Goal: Task Accomplishment & Management: Manage account settings

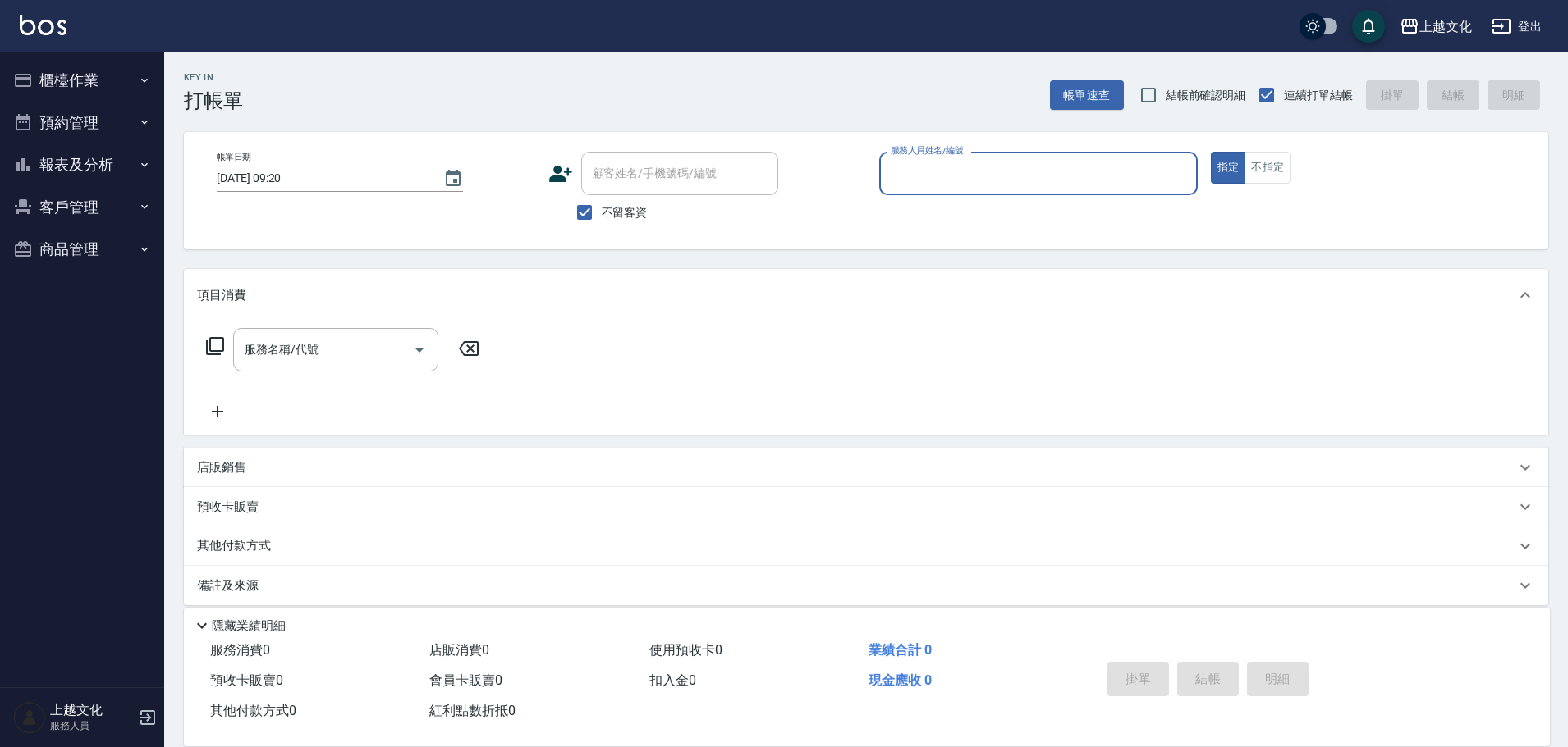
click at [61, 79] on button "櫃檯作業" at bounding box center [82, 80] width 151 height 42
click at [63, 79] on button "櫃檯作業" at bounding box center [82, 80] width 151 height 42
click at [58, 85] on button "櫃檯作業" at bounding box center [82, 80] width 151 height 42
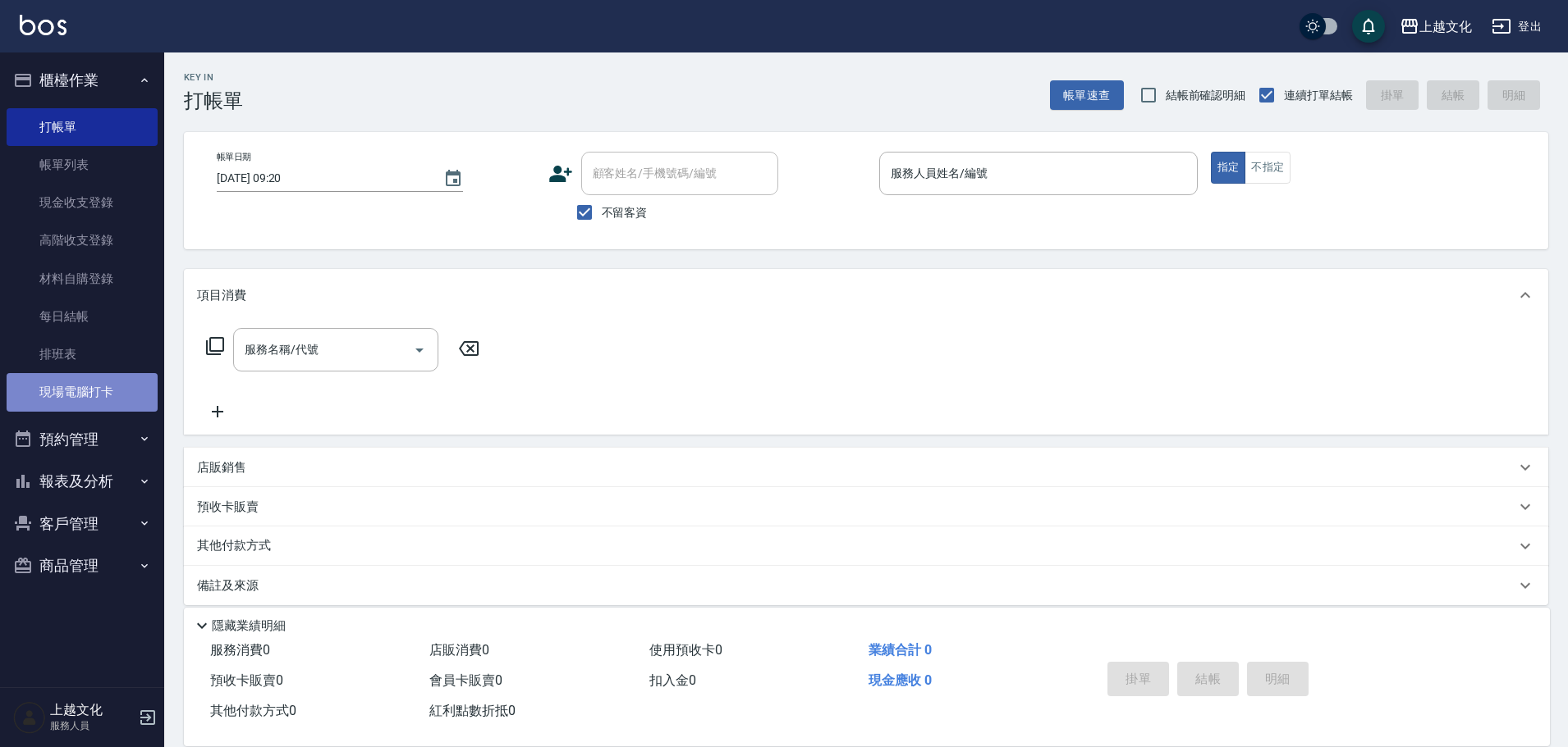
drag, startPoint x: 100, startPoint y: 392, endPoint x: 101, endPoint y: 377, distance: 15.0
click at [103, 391] on link "現場電腦打卡" at bounding box center [82, 392] width 151 height 38
click at [104, 388] on link "現場電腦打卡" at bounding box center [82, 392] width 151 height 38
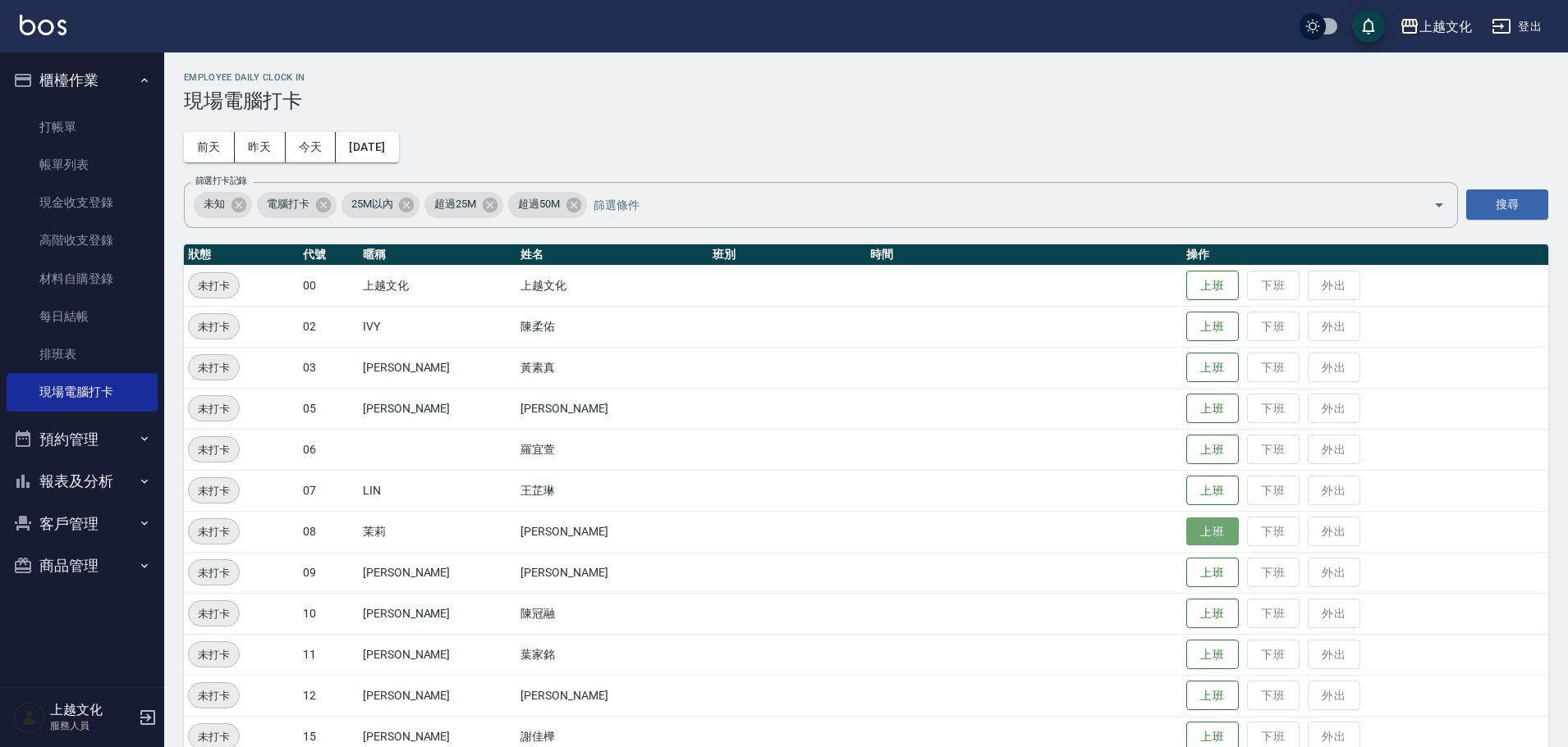
click at [1198, 528] on button "上班" at bounding box center [1212, 531] width 53 height 29
click at [1196, 481] on button "上班" at bounding box center [1212, 491] width 53 height 29
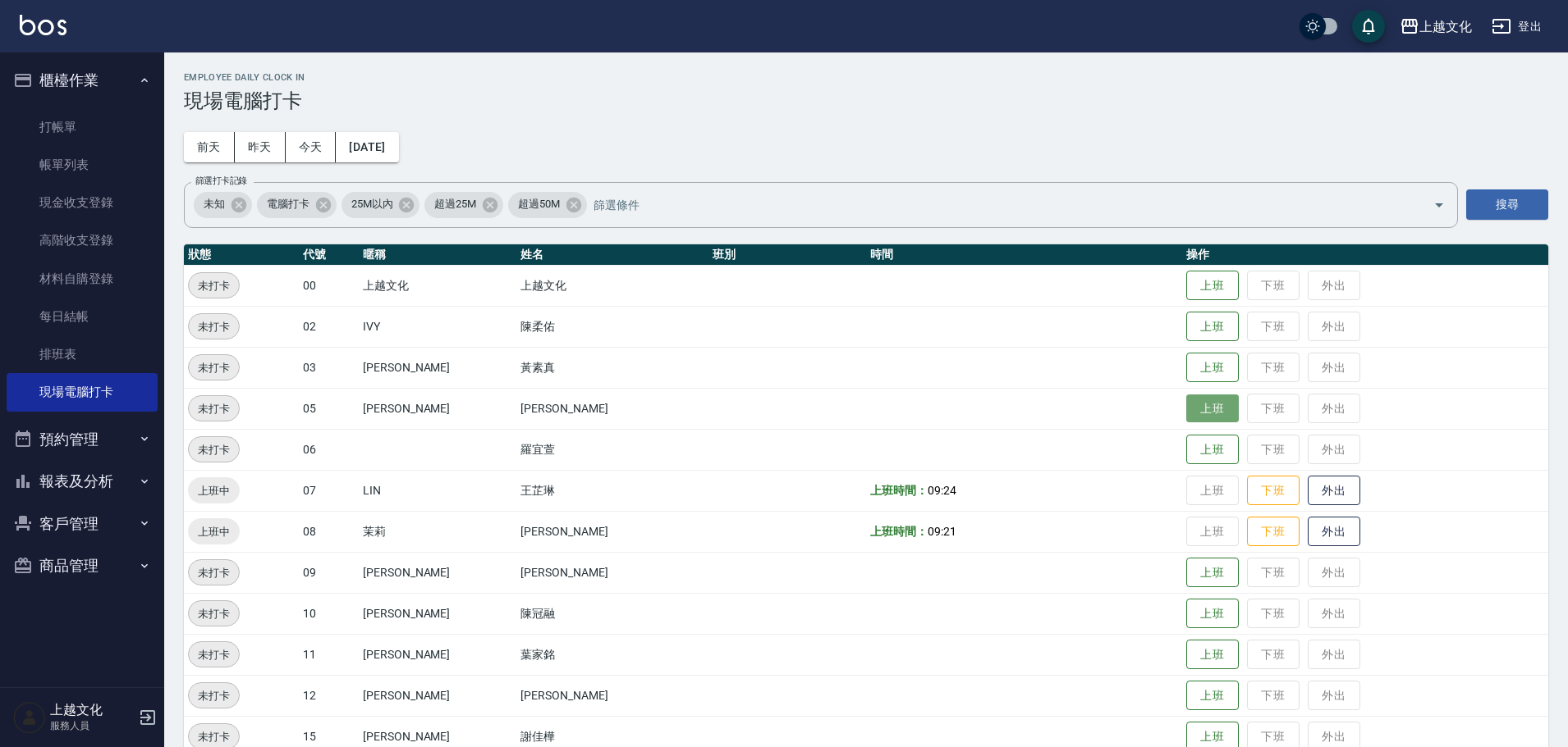
click at [1186, 416] on button "上班" at bounding box center [1212, 408] width 53 height 29
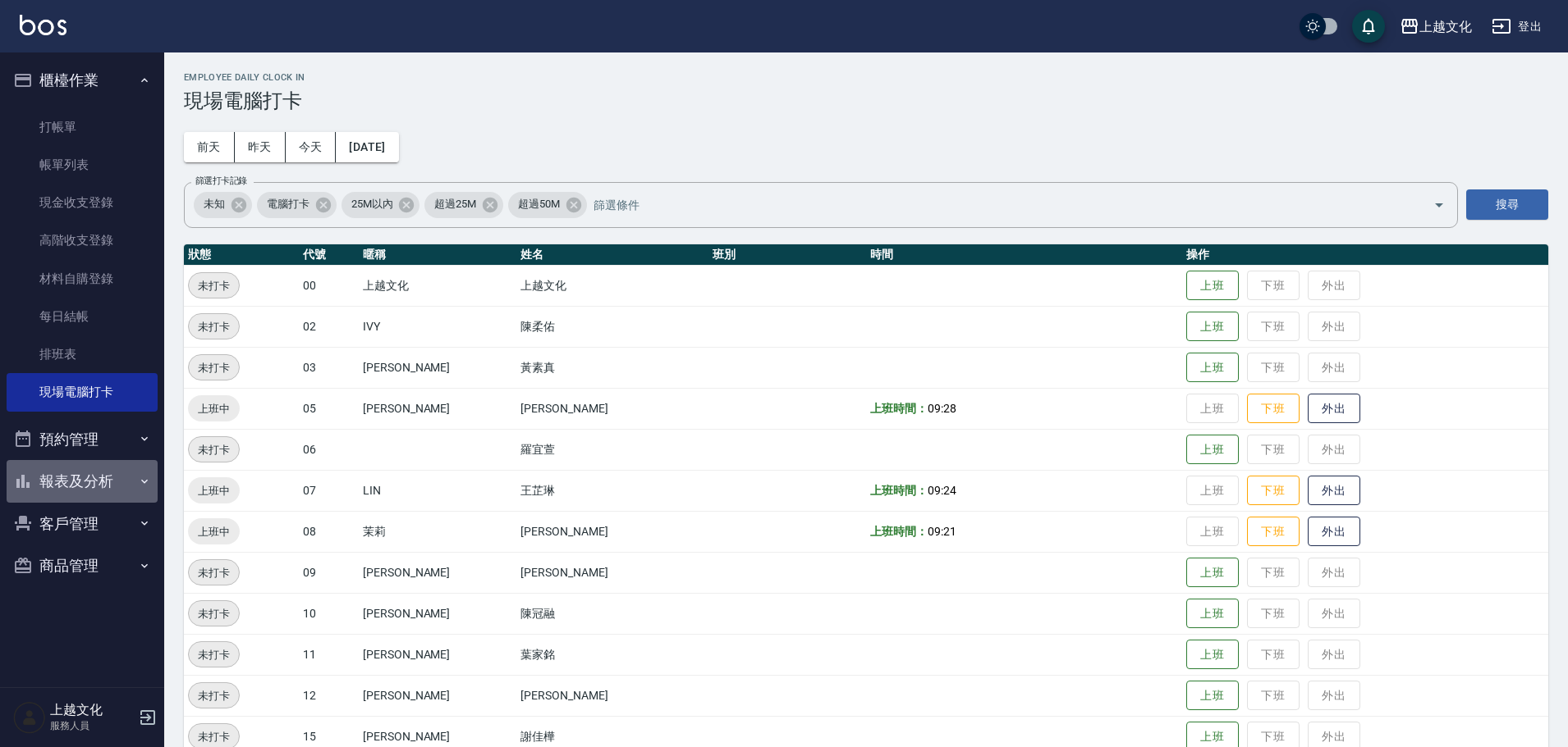
click at [86, 490] on button "報表及分析" at bounding box center [82, 481] width 151 height 42
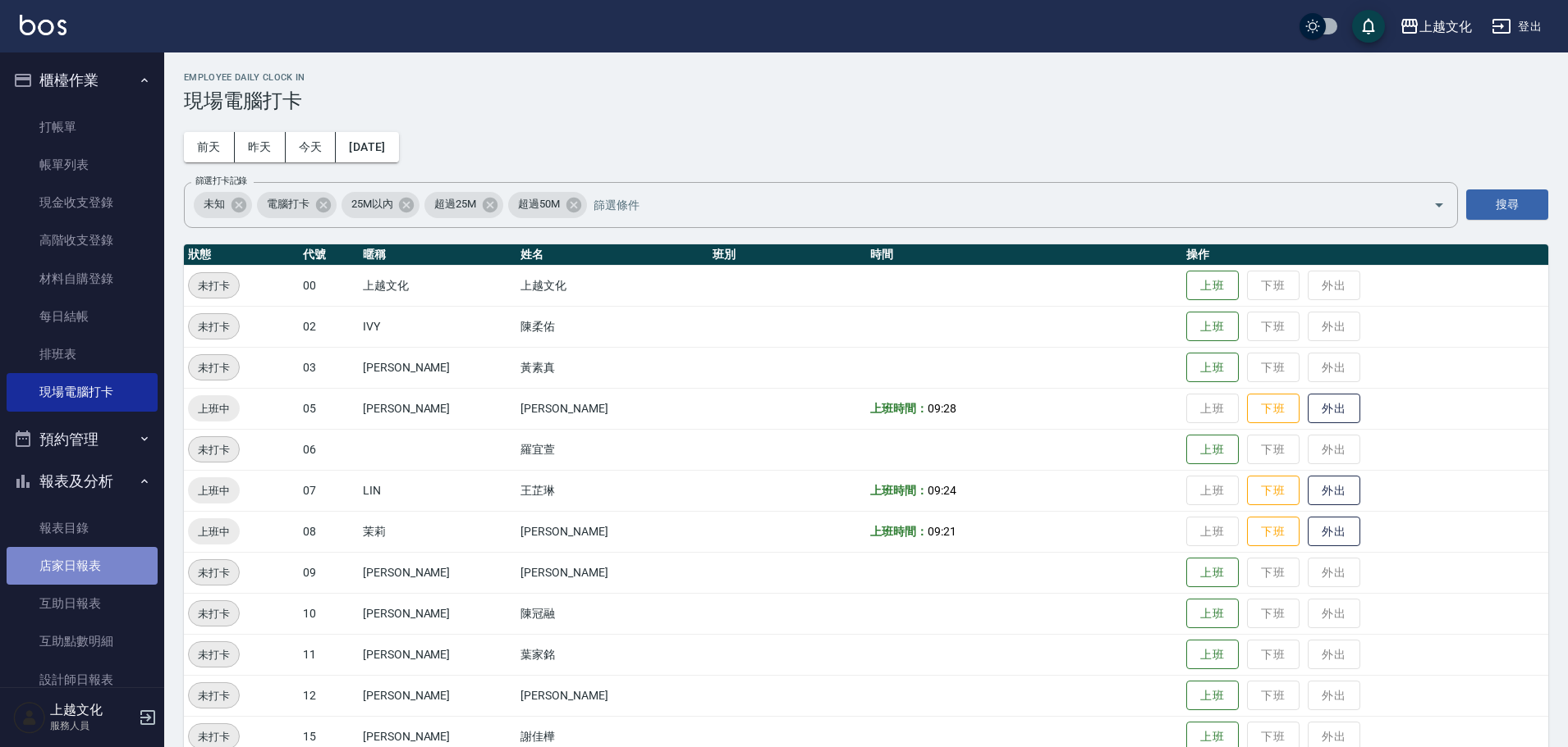
click at [96, 578] on link "店家日報表" at bounding box center [82, 566] width 151 height 38
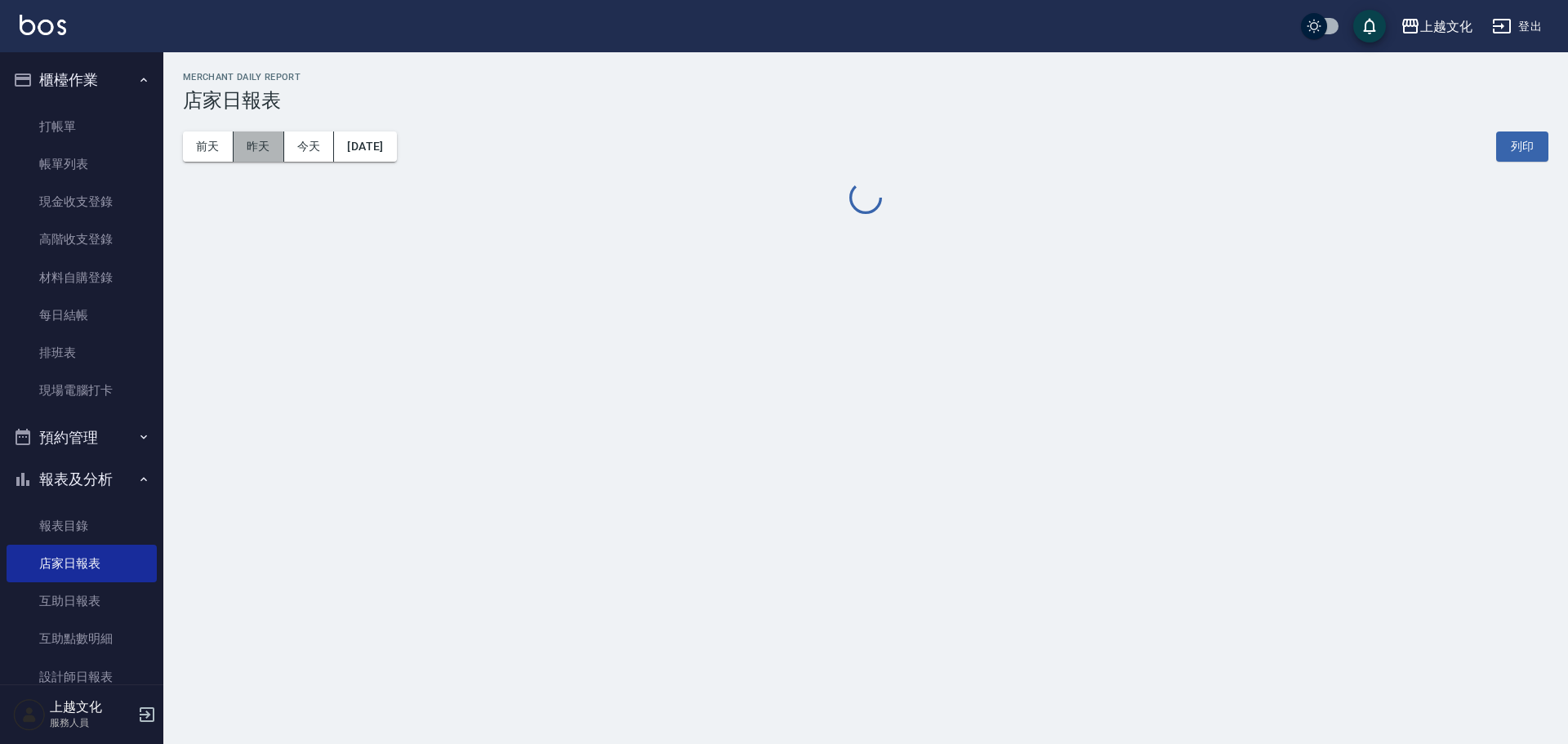
click at [260, 155] on button "昨天" at bounding box center [259, 146] width 51 height 30
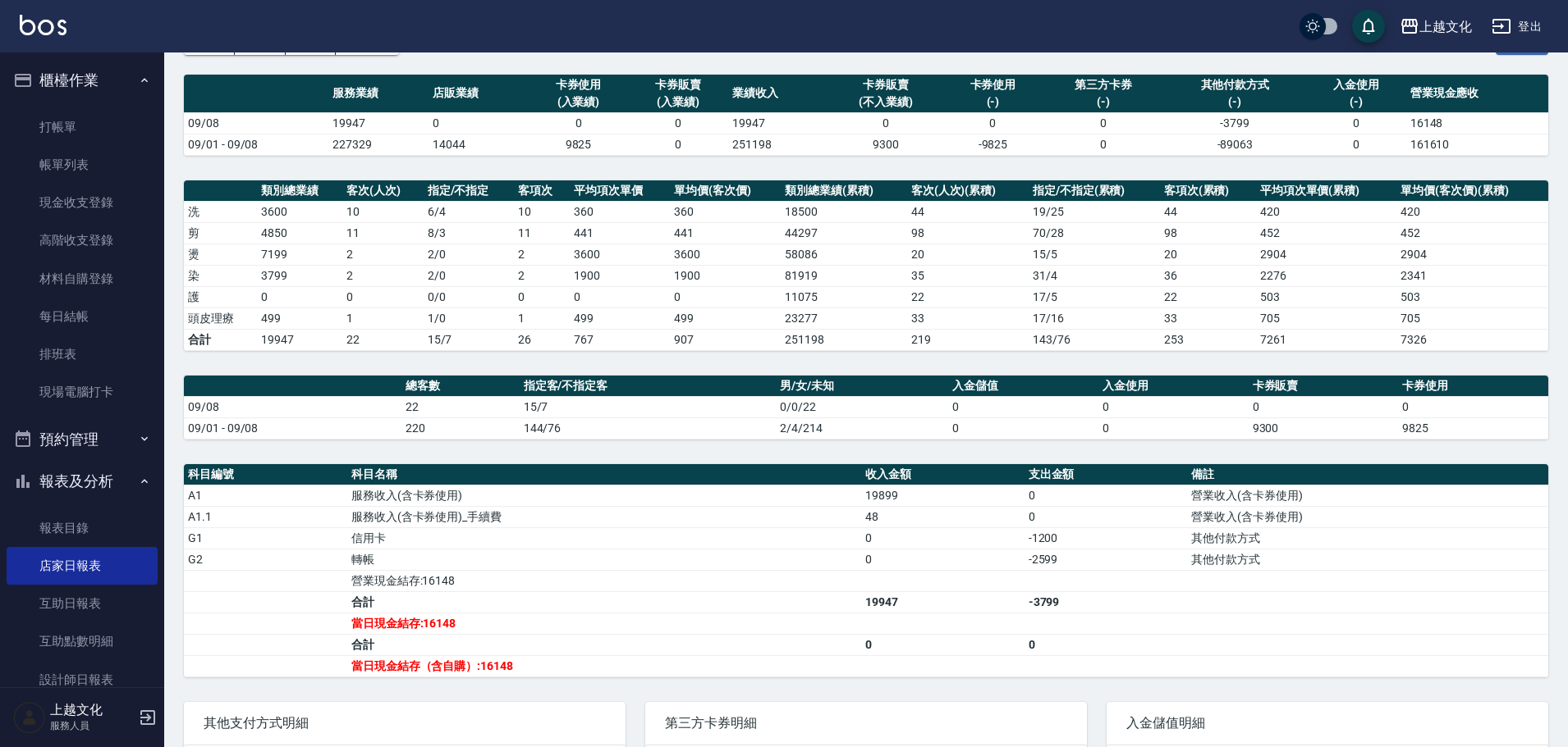
scroll to position [231, 0]
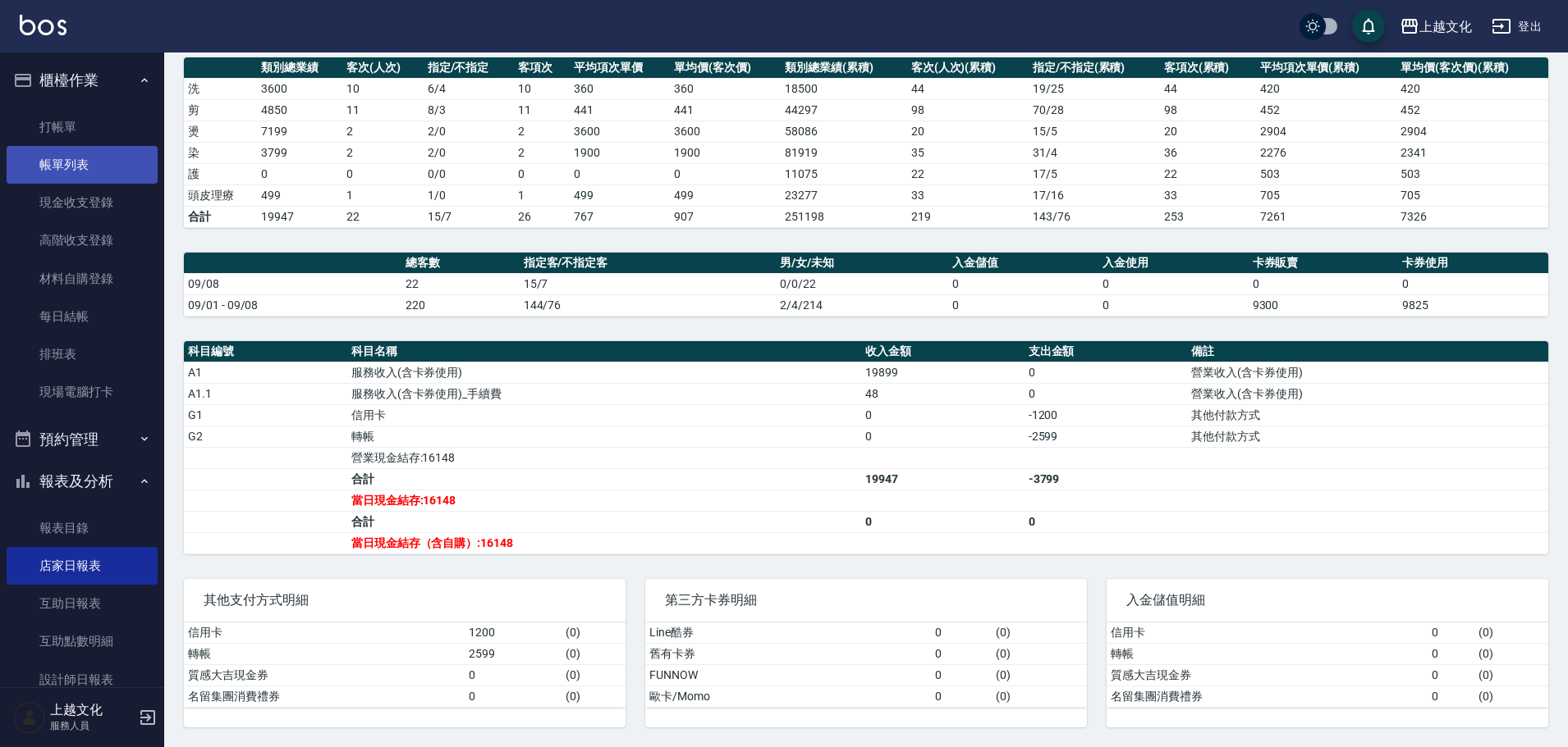
click at [63, 171] on link "帳單列表" at bounding box center [82, 165] width 151 height 38
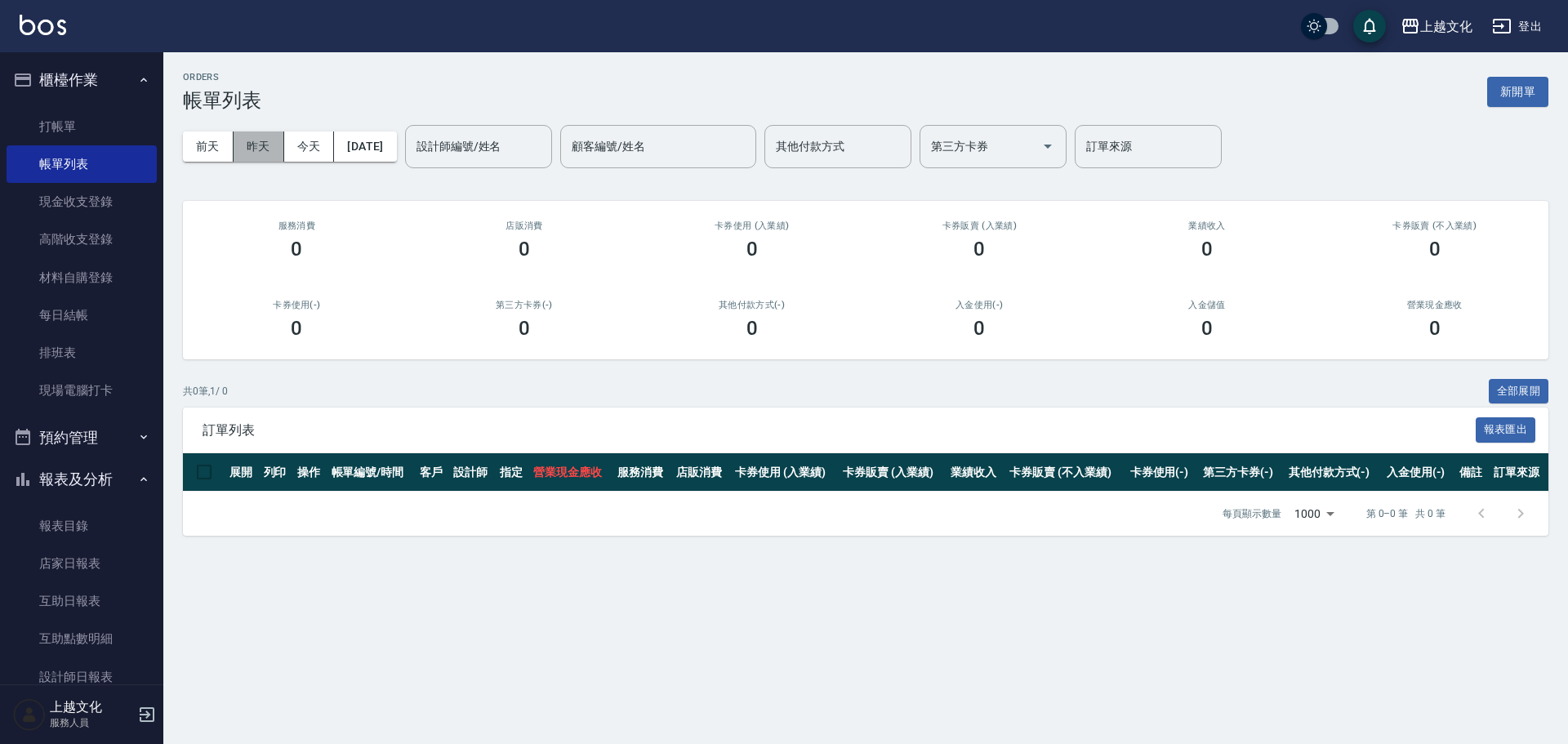
click at [266, 146] on button "昨天" at bounding box center [259, 146] width 51 height 30
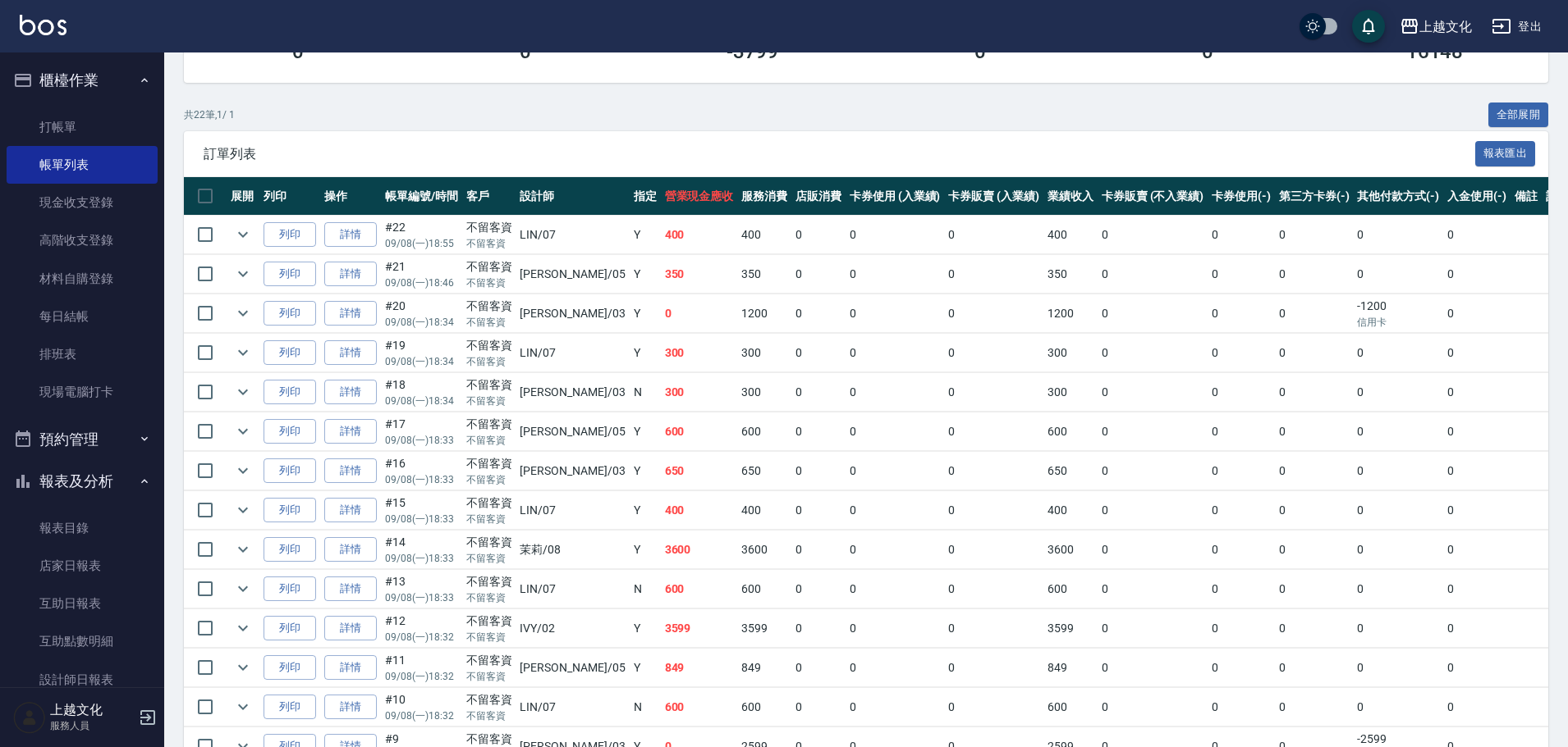
scroll to position [267, 0]
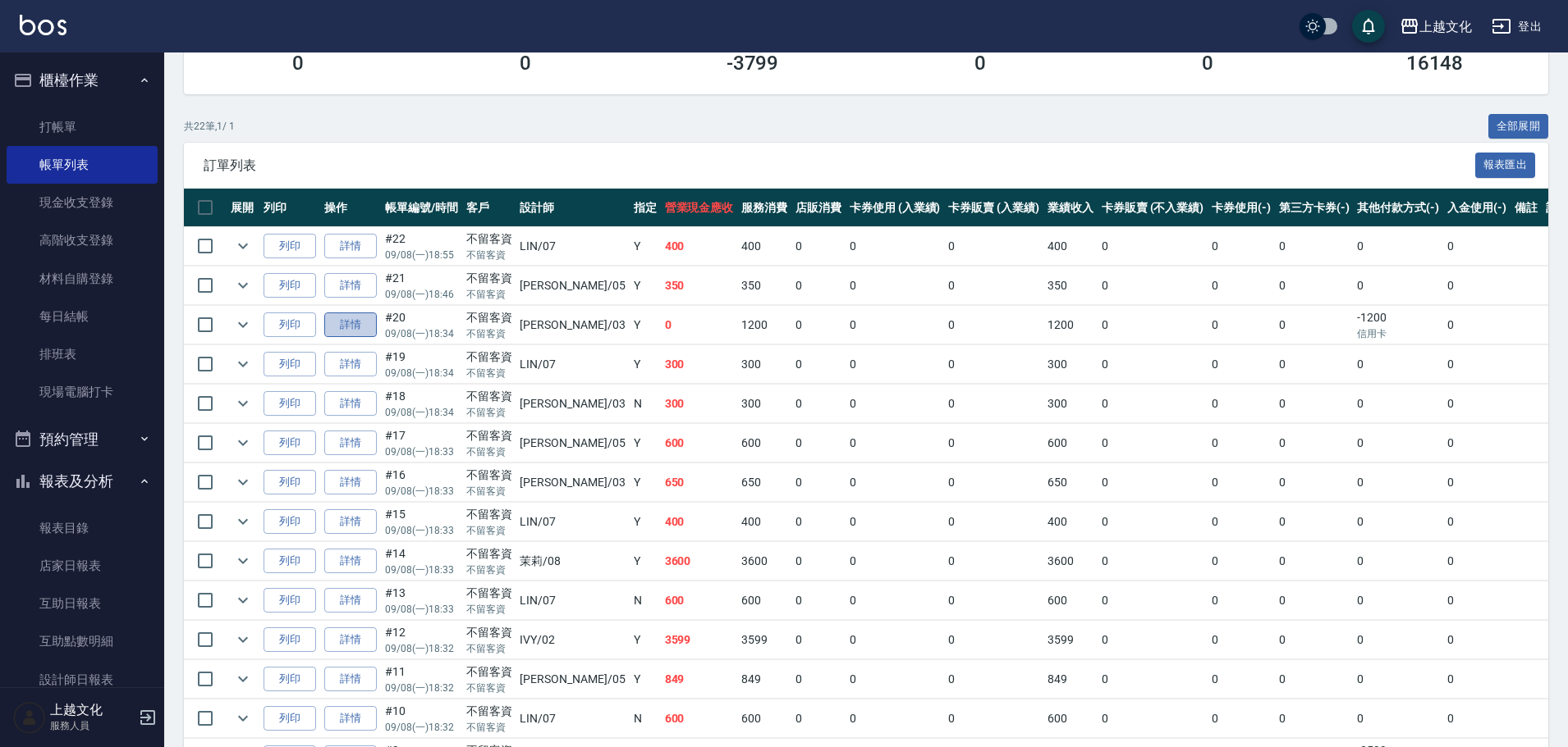
click at [369, 325] on link "詳情" at bounding box center [350, 325] width 53 height 26
click at [369, 325] on div "ORDERS 帳單列表 新開單 [DATE] [DATE] [DATE] [DATE] 設計師編號/姓名 設計師編號/姓名 顧客編號/姓名 顧客編號/姓名 其…" at bounding box center [784, 445] width 1568 height 1424
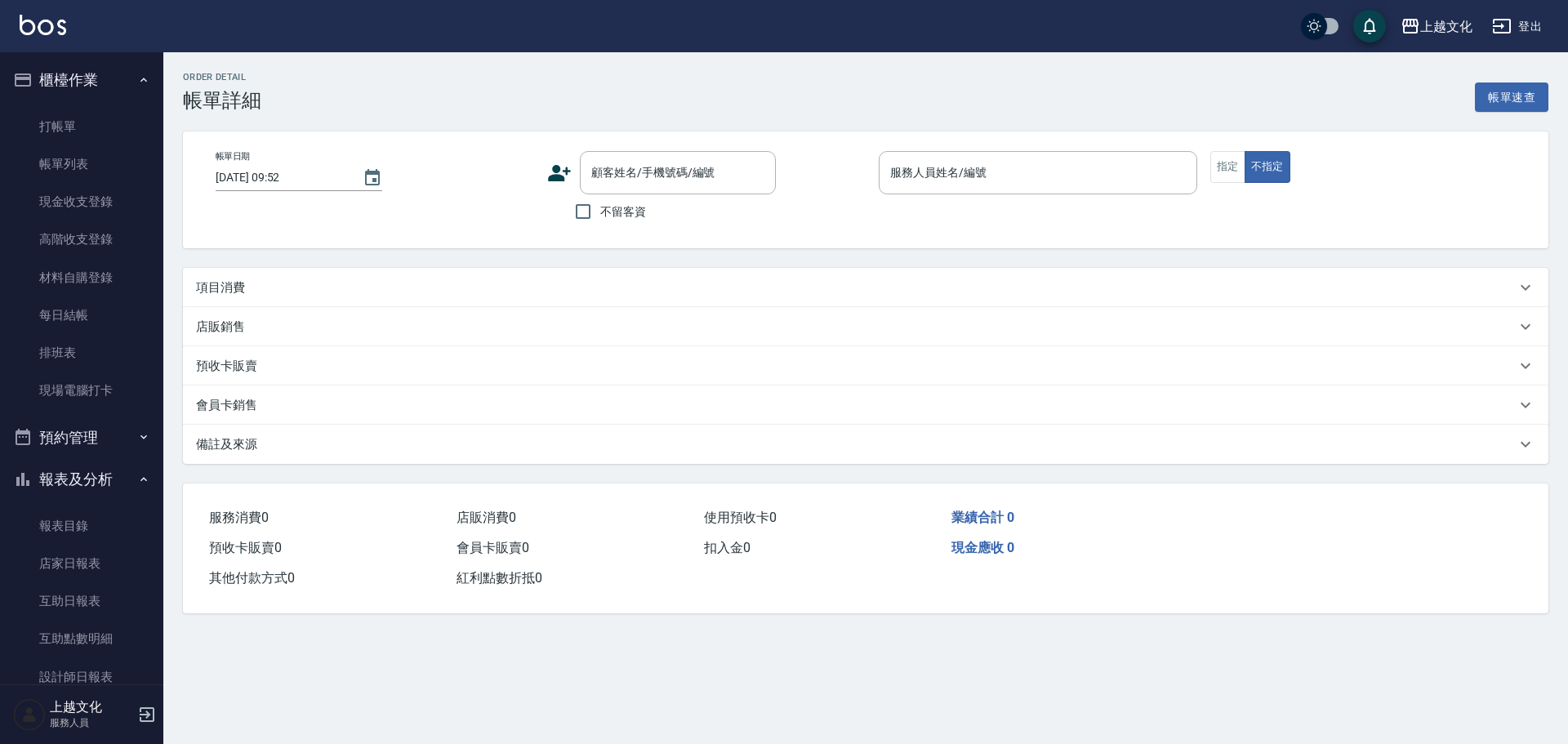
type input "[DATE] 18:34"
checkbox input "true"
type input "[PERSON_NAME]-03"
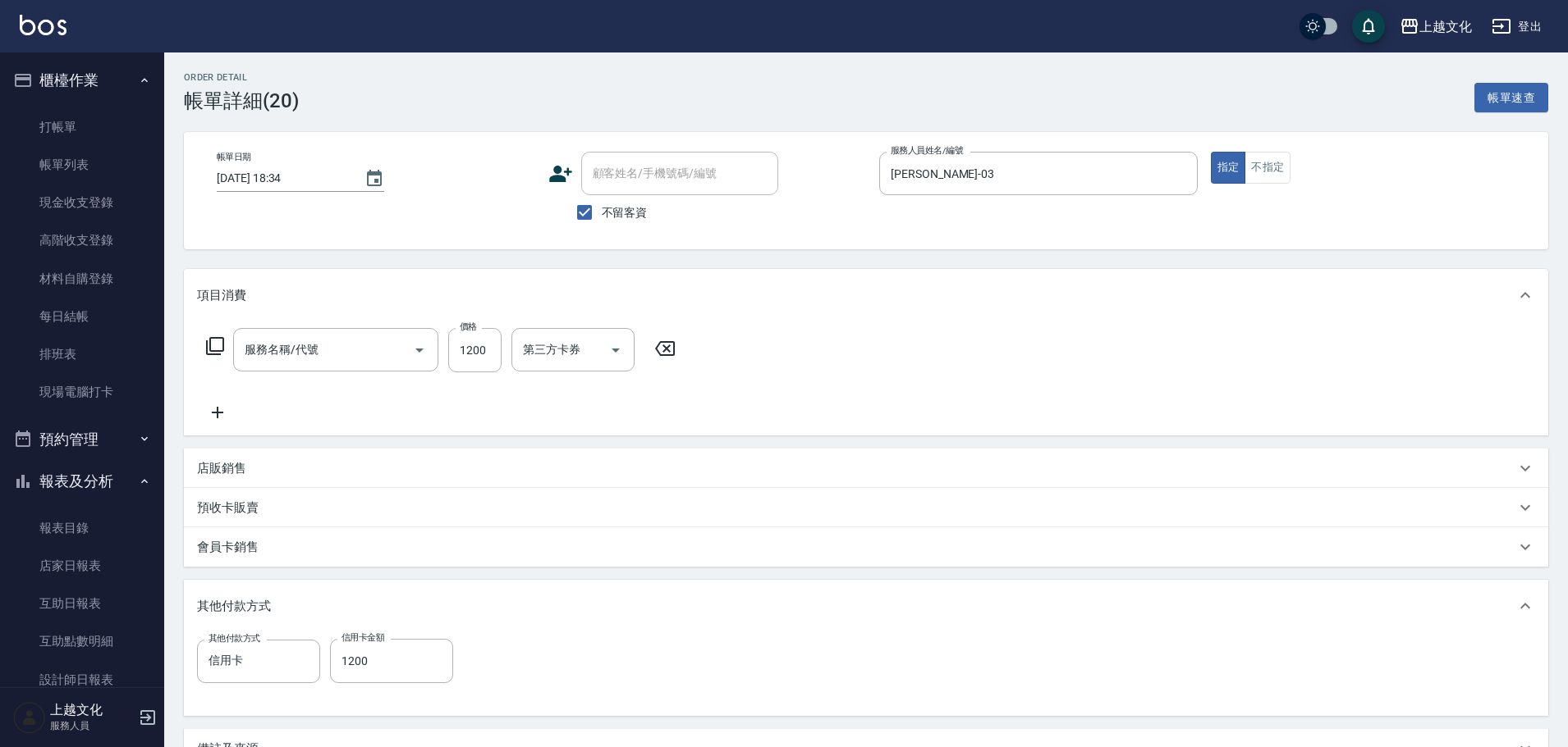
type input "日系染髮(401)"
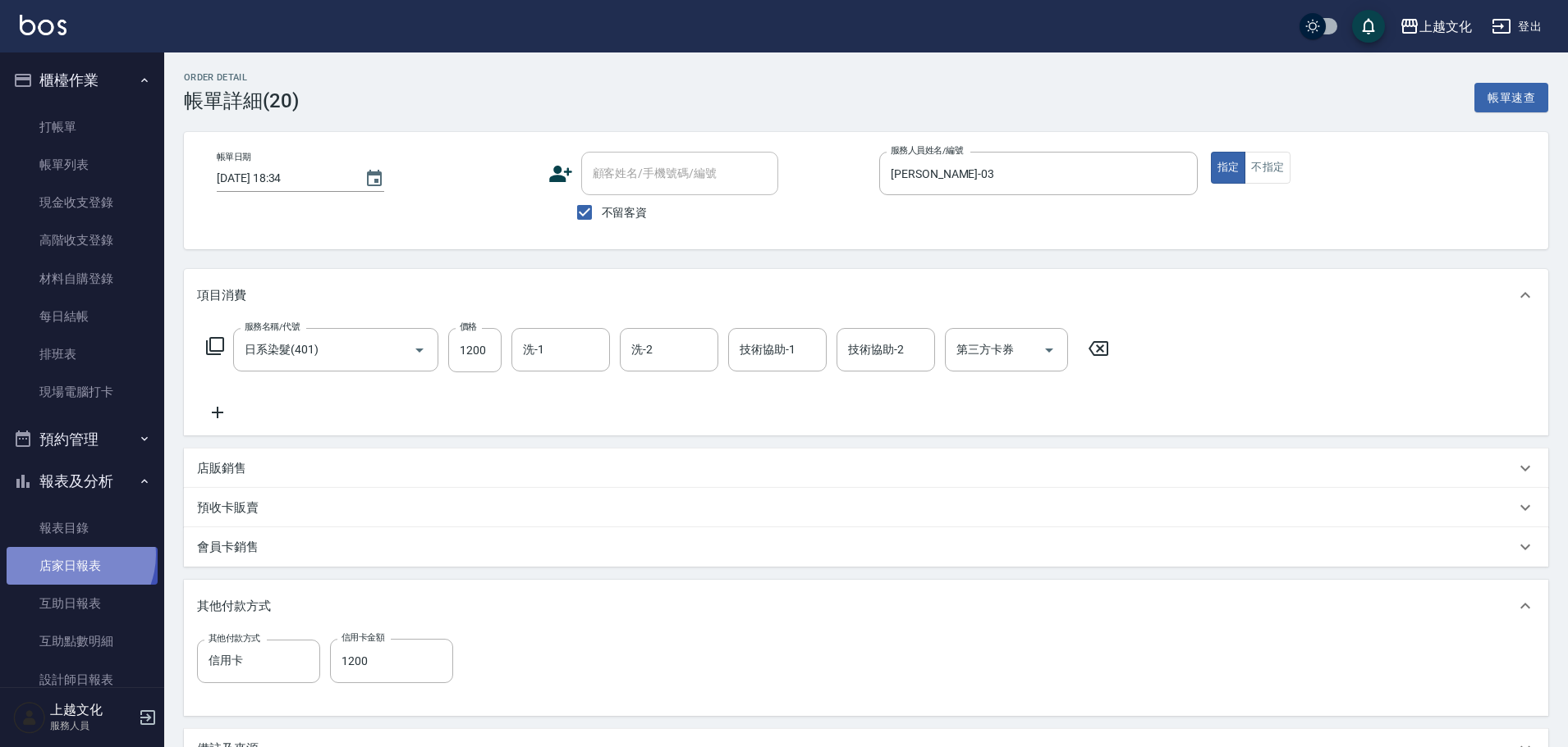
click at [68, 555] on link "店家日報表" at bounding box center [82, 566] width 151 height 38
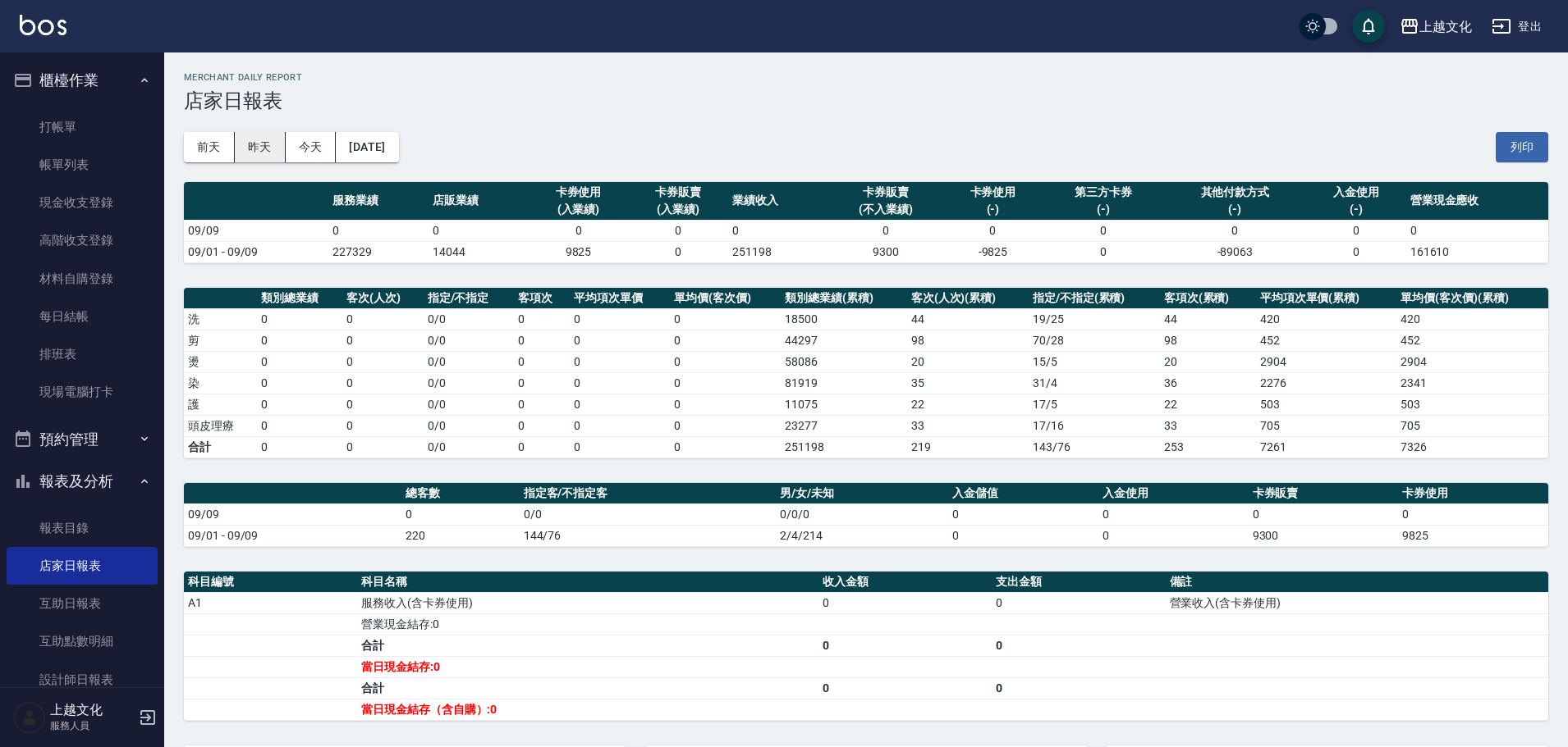
click at [265, 145] on button "昨天" at bounding box center [261, 147] width 51 height 30
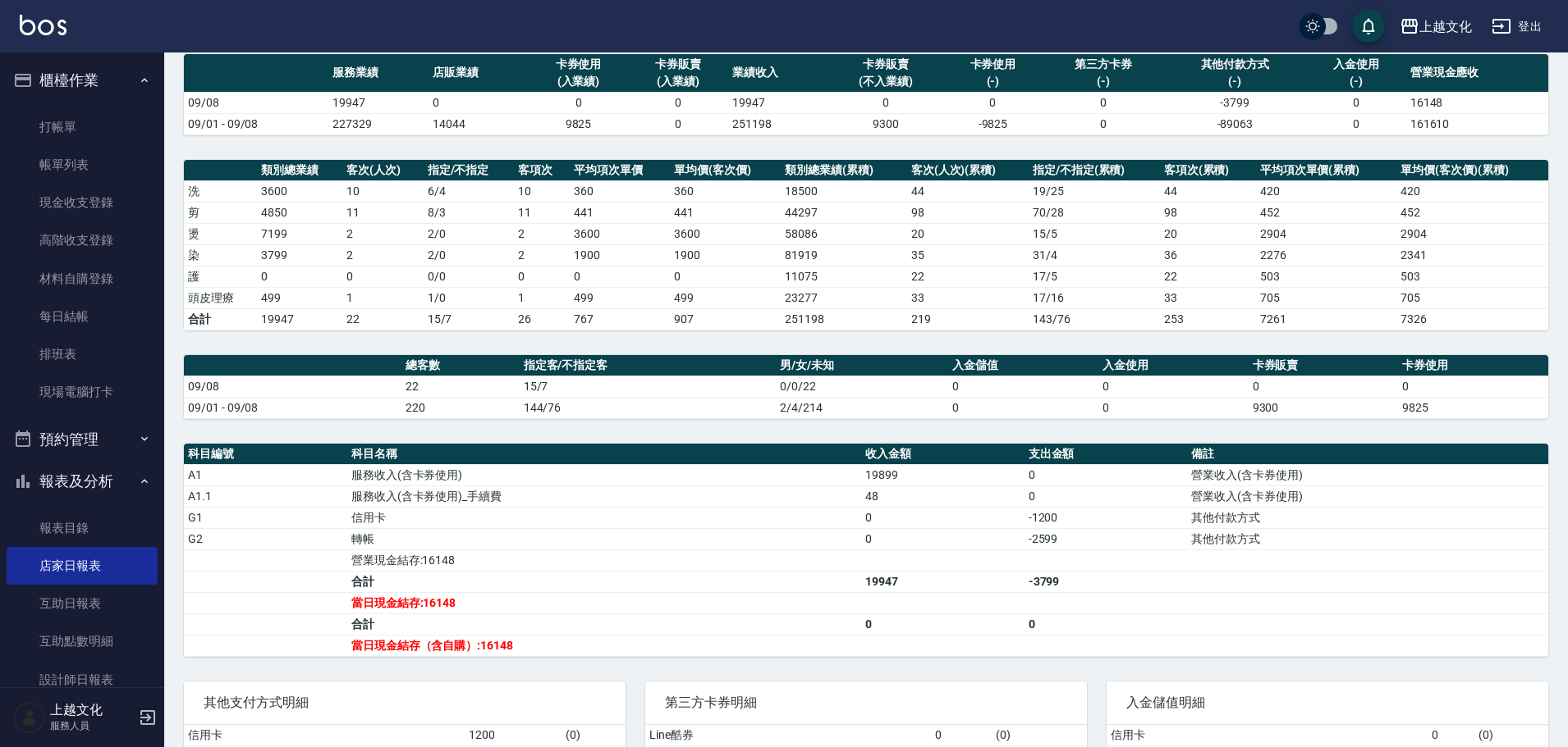
scroll to position [231, 0]
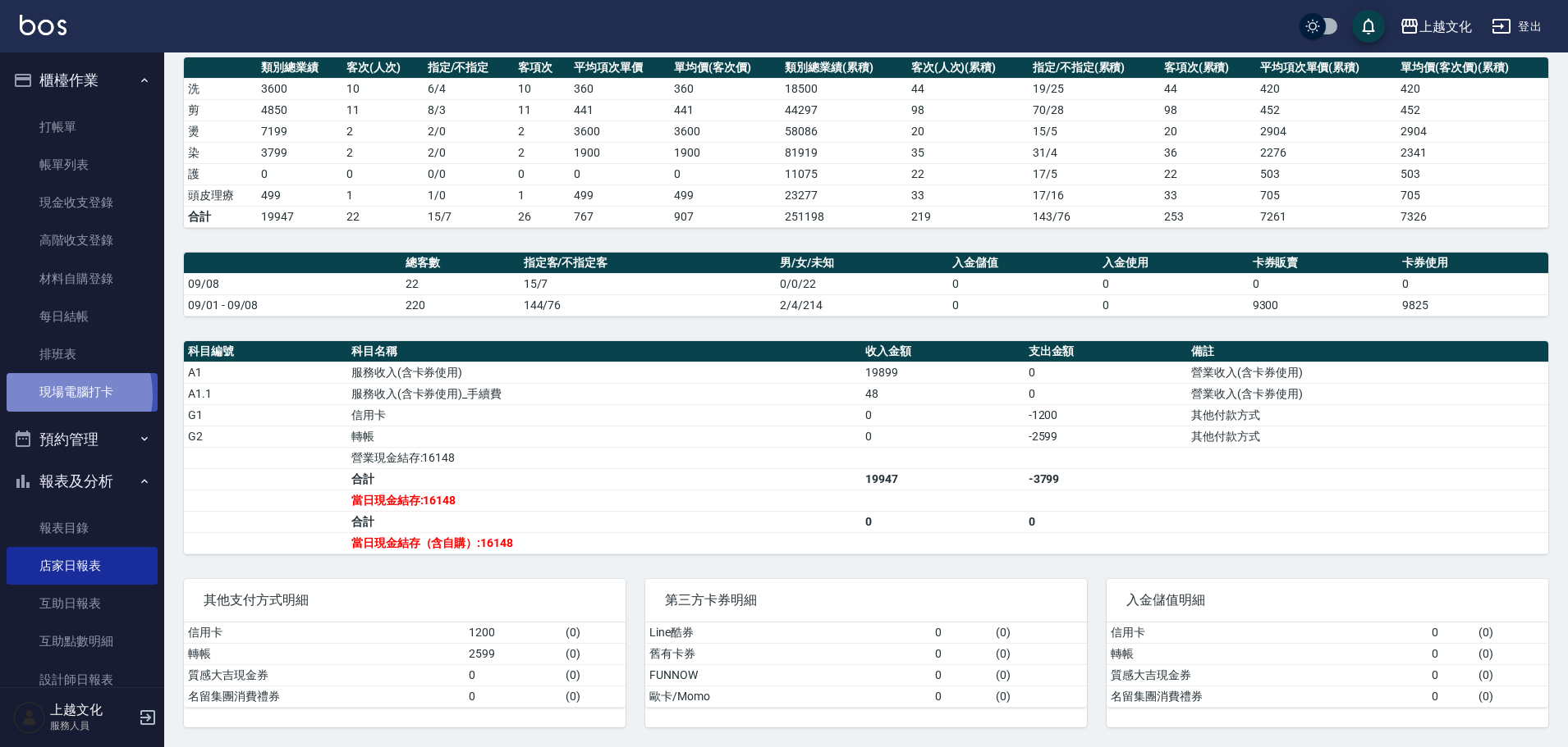
click at [61, 394] on link "現場電腦打卡" at bounding box center [82, 392] width 151 height 38
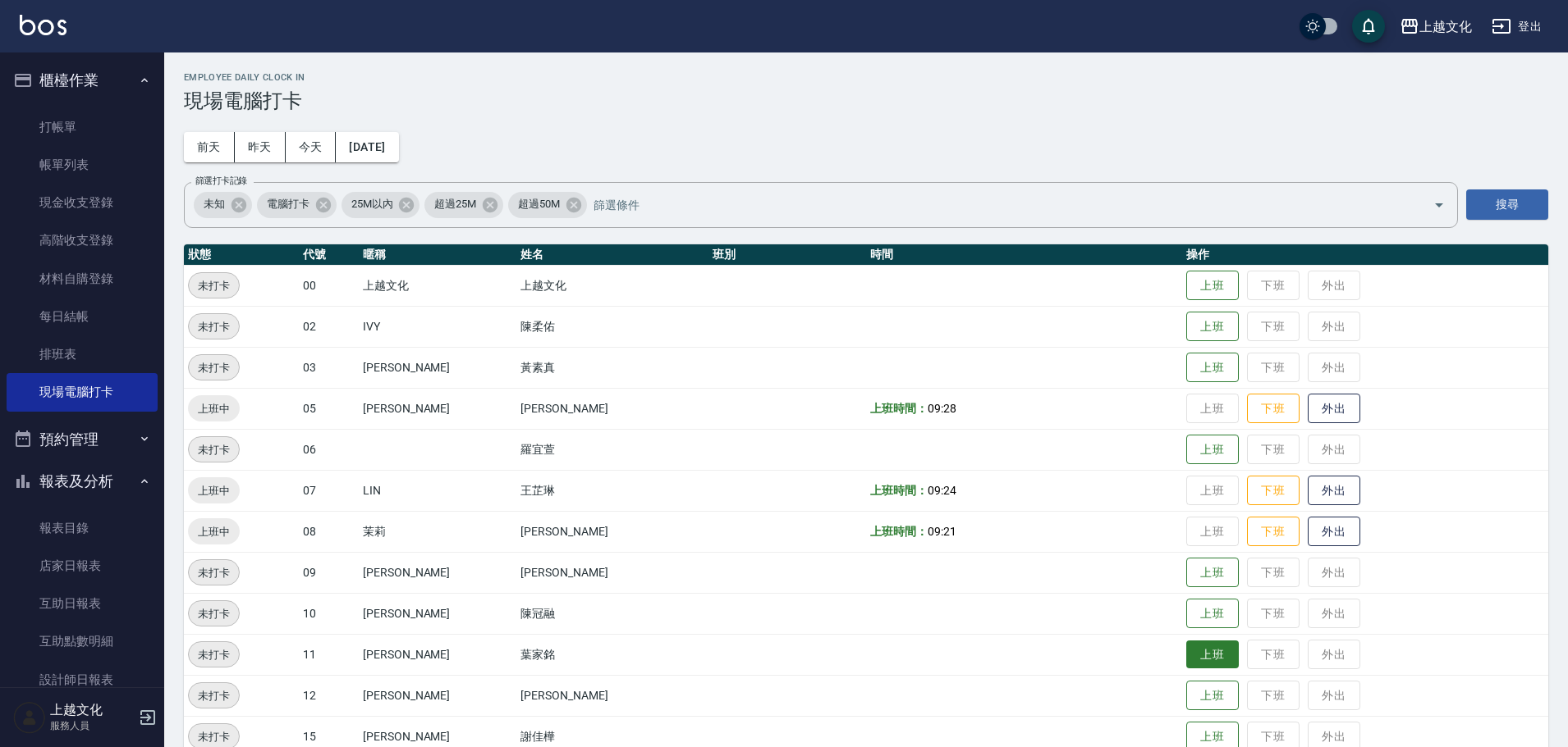
click at [1196, 652] on button "上班" at bounding box center [1212, 655] width 53 height 29
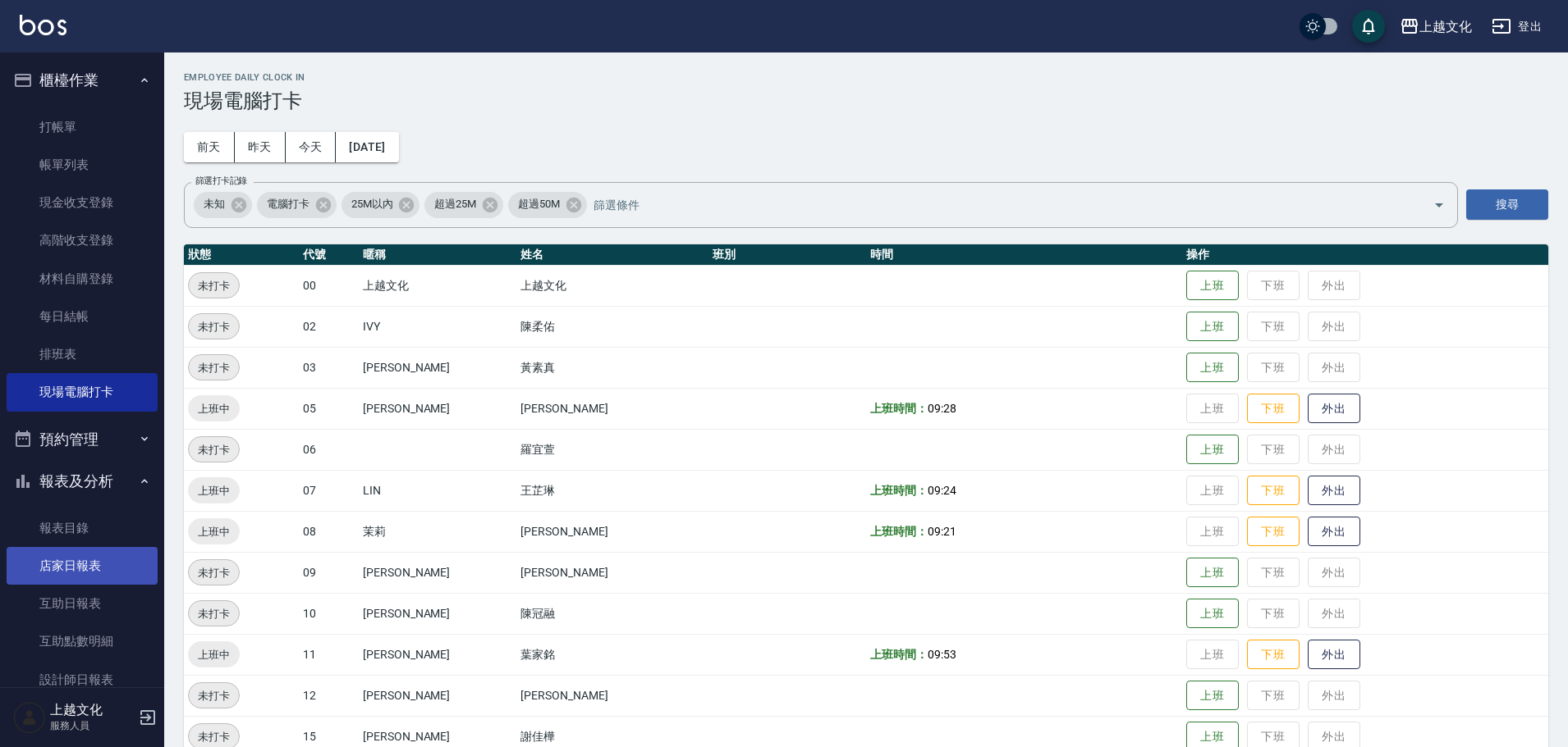
click at [80, 558] on link "店家日報表" at bounding box center [82, 566] width 151 height 38
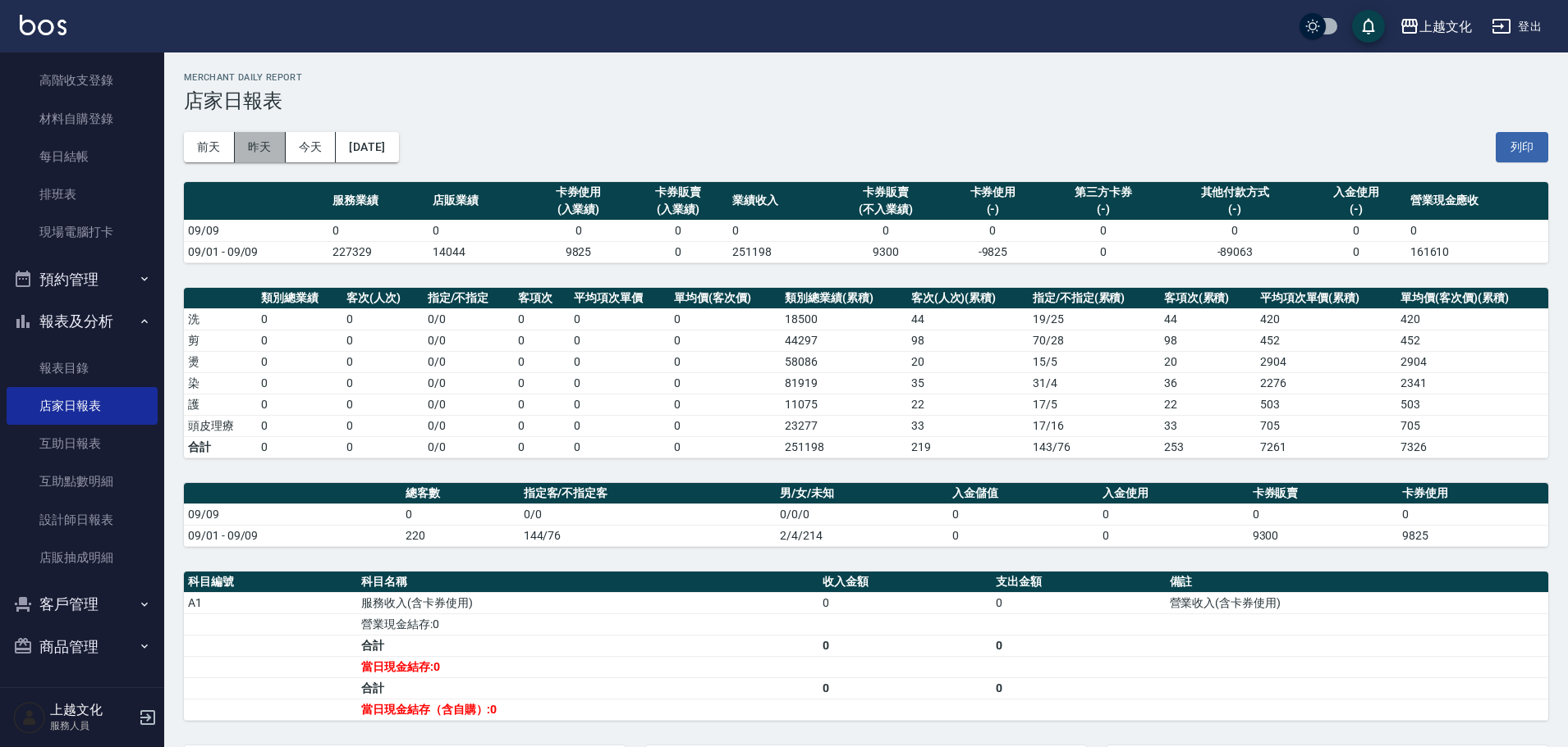
click at [257, 147] on button "昨天" at bounding box center [261, 147] width 51 height 30
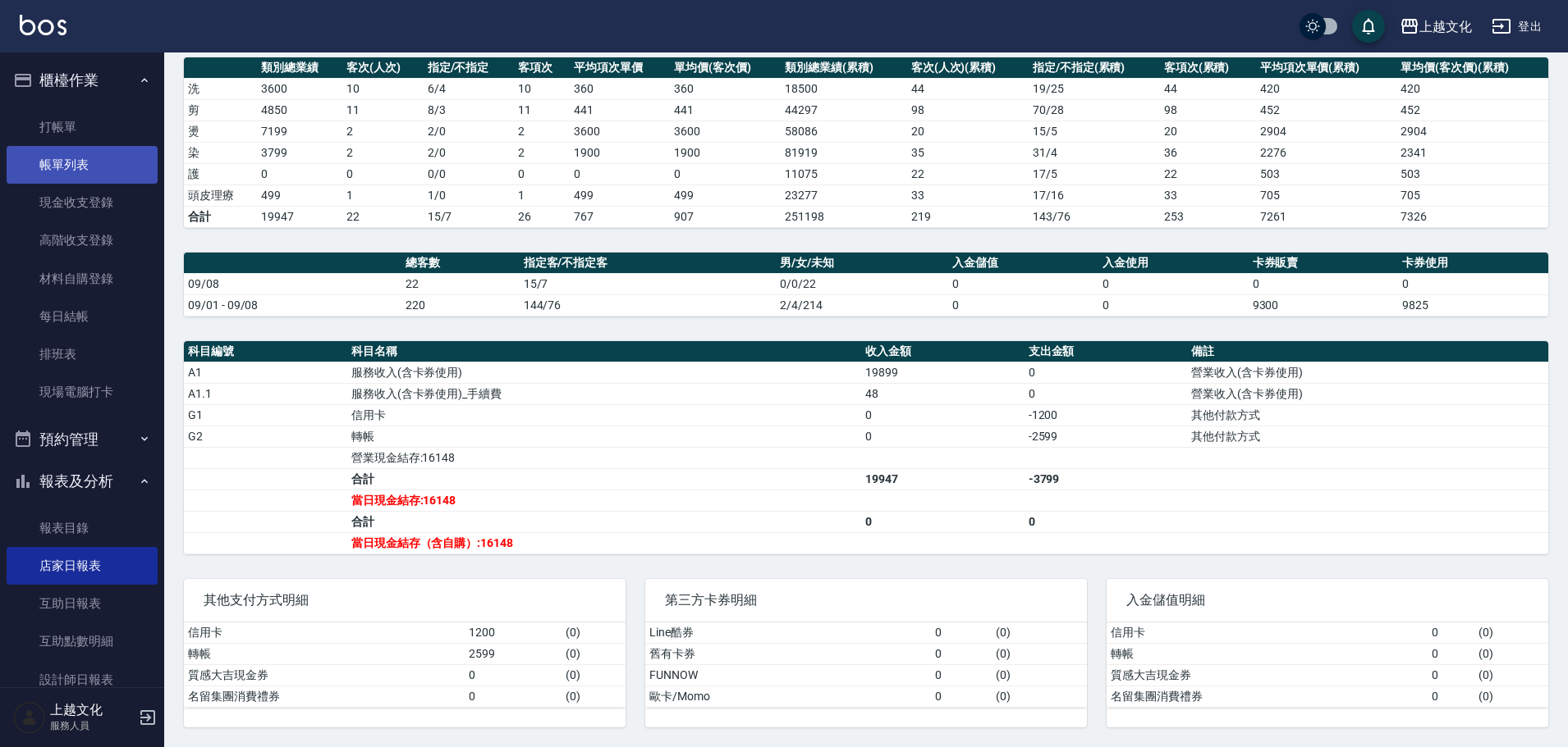
click at [71, 164] on link "帳單列表" at bounding box center [82, 165] width 151 height 38
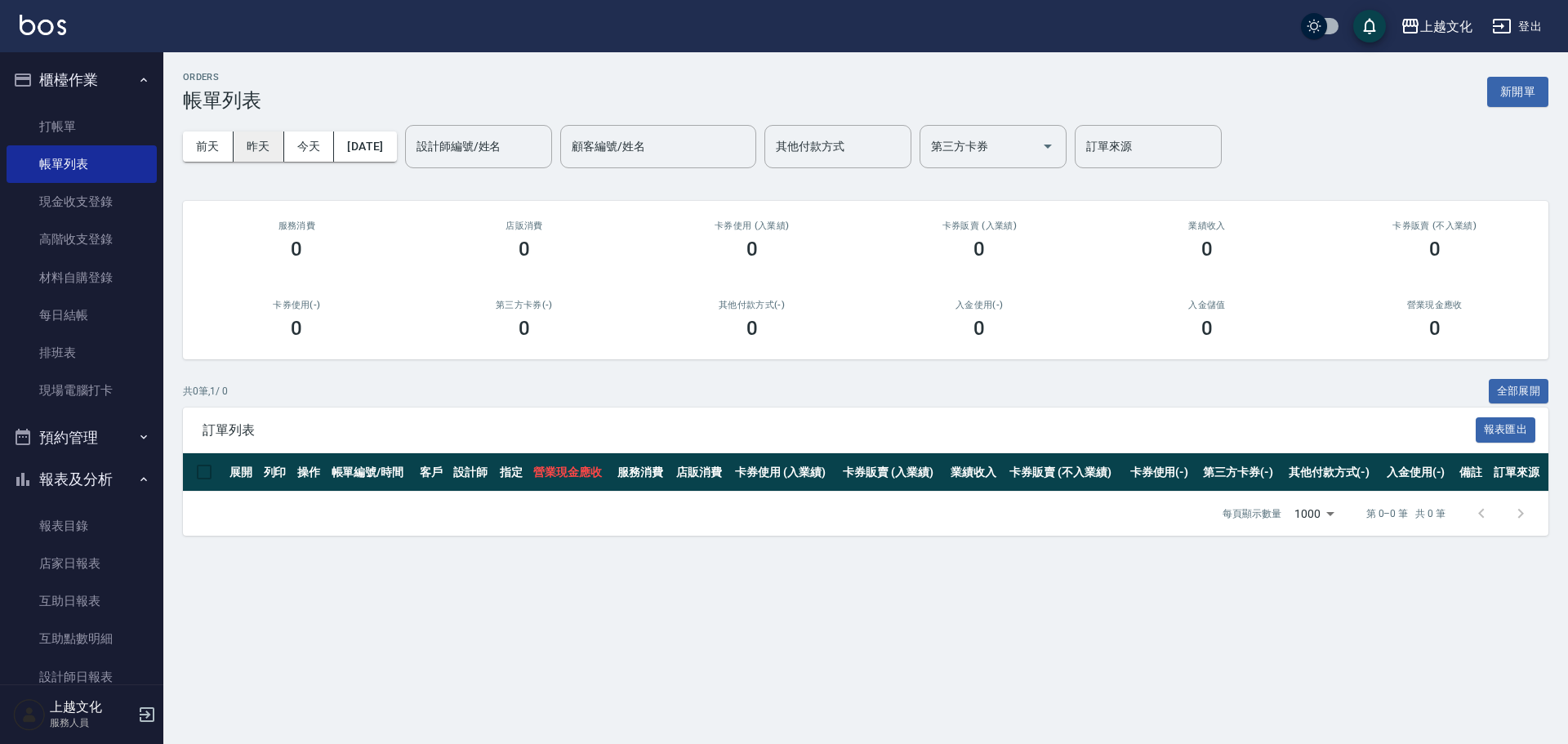
click at [244, 144] on button "昨天" at bounding box center [259, 146] width 51 height 30
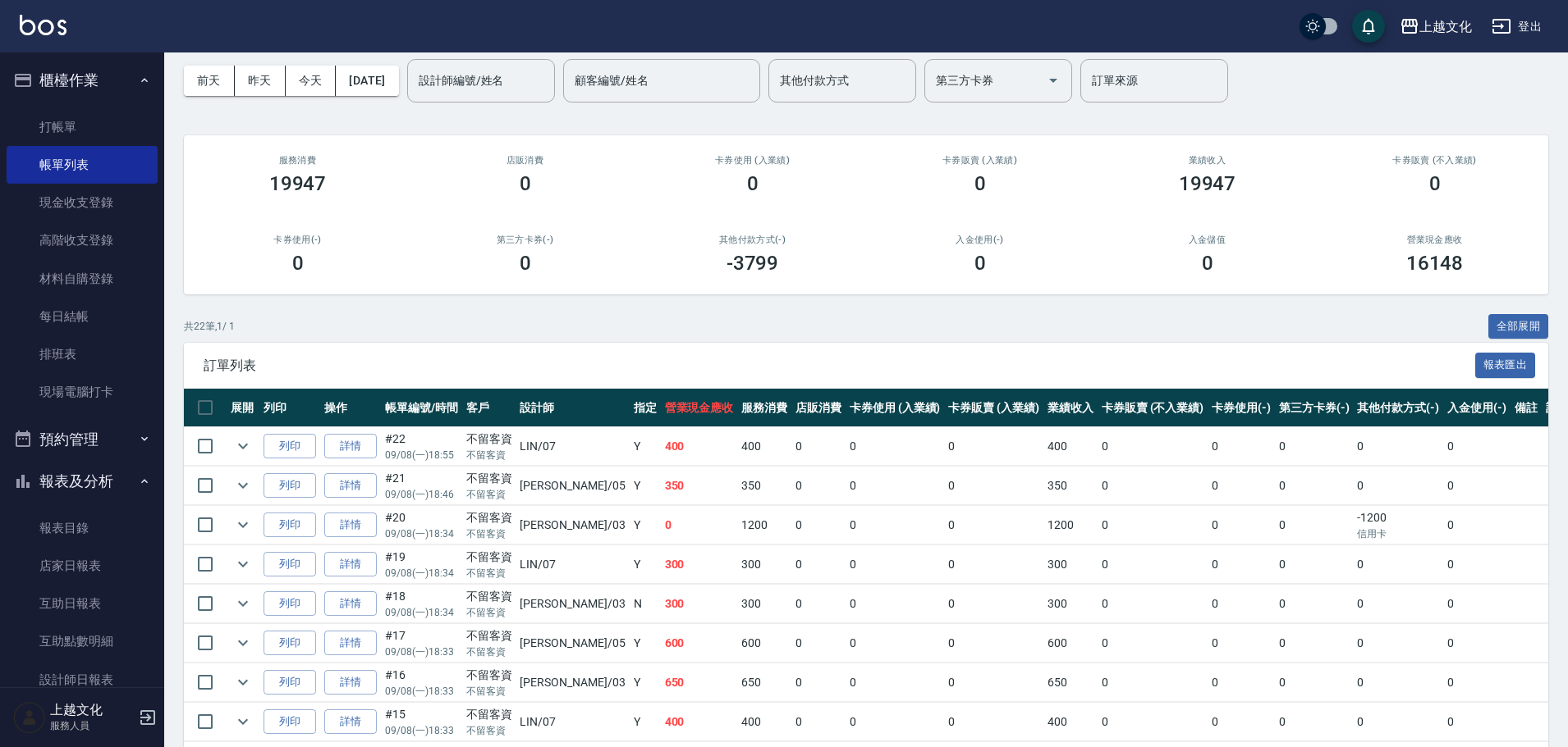
scroll to position [410, 0]
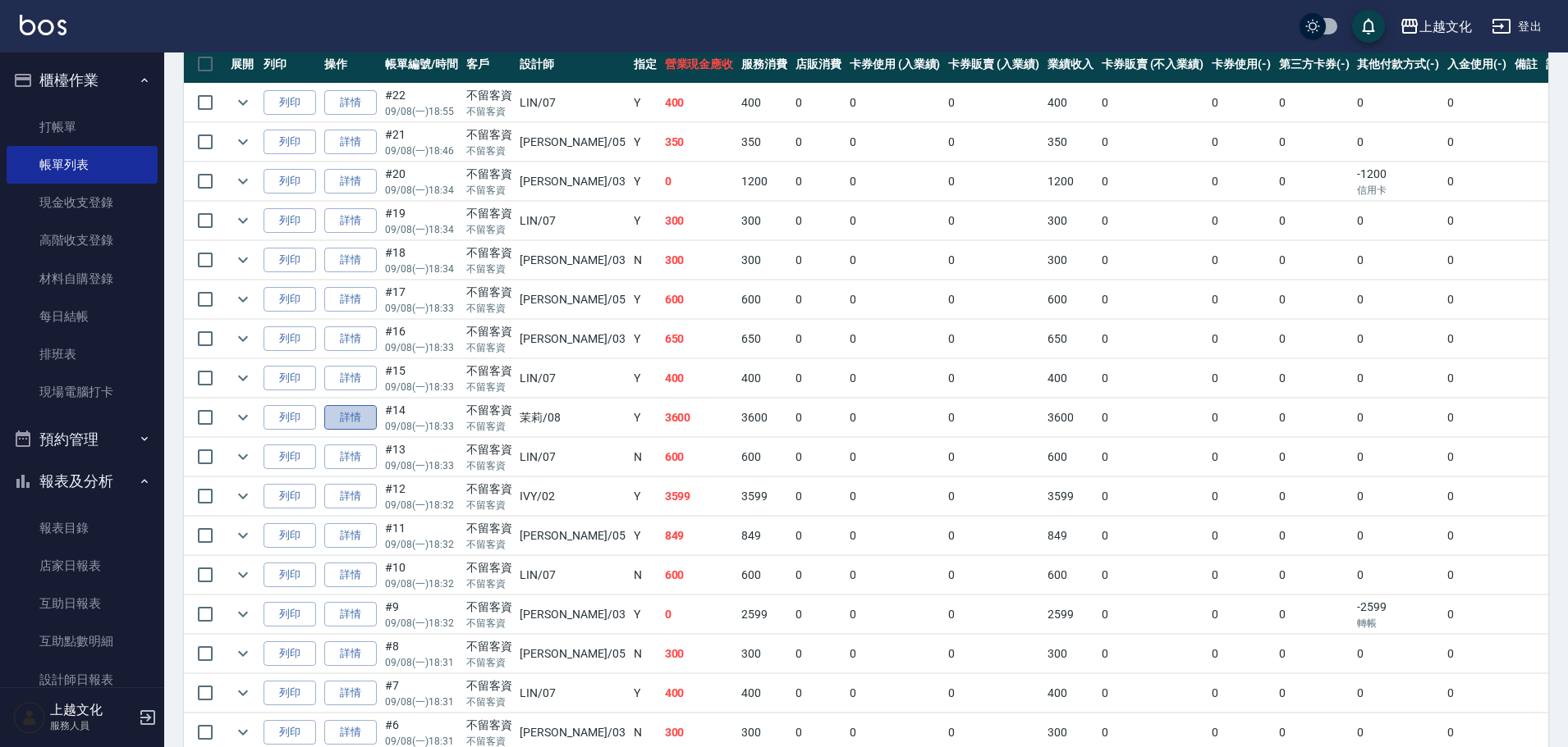
click at [363, 421] on link "詳情" at bounding box center [350, 418] width 53 height 26
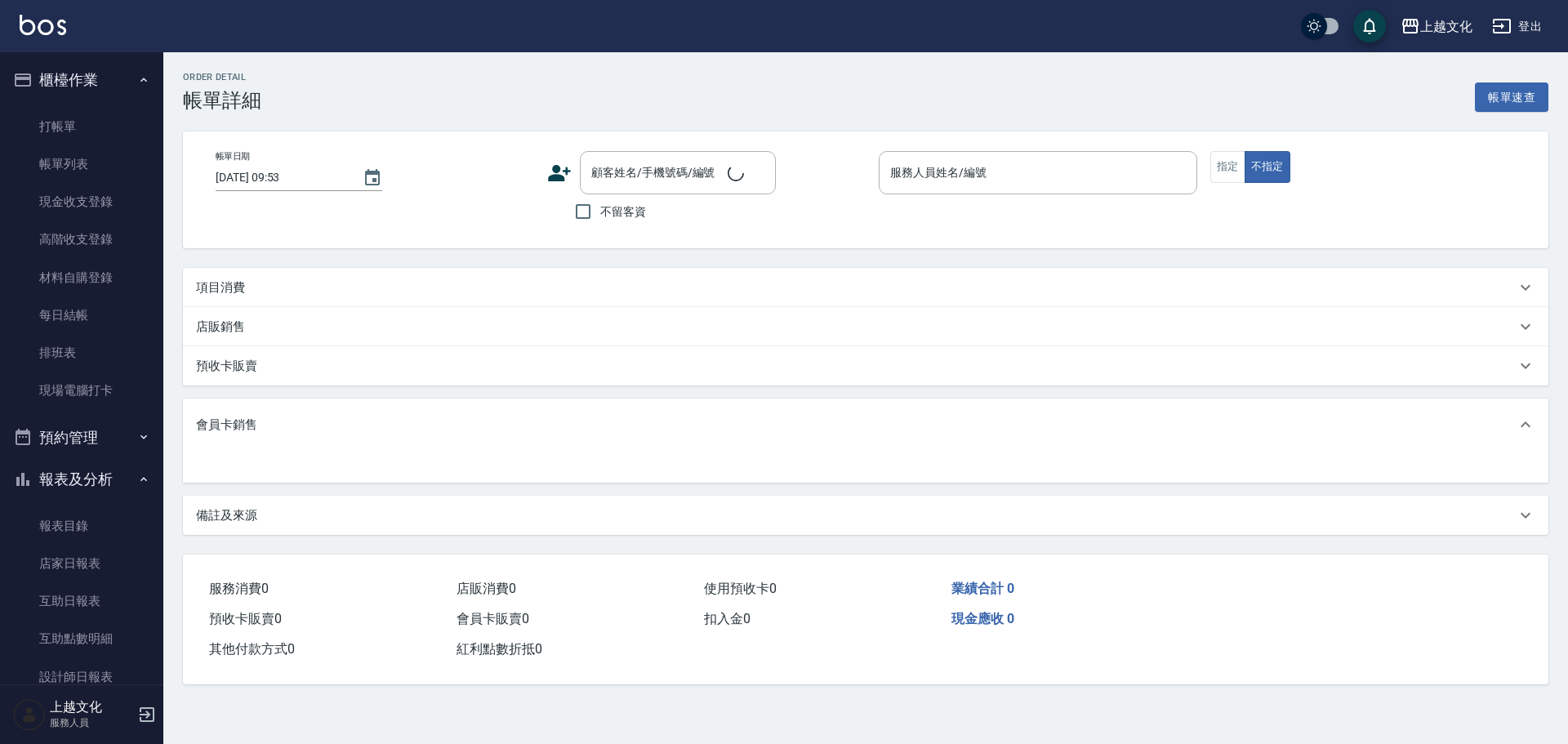
type input "[DATE] 18:33"
checkbox input "true"
type input "茉莉-08"
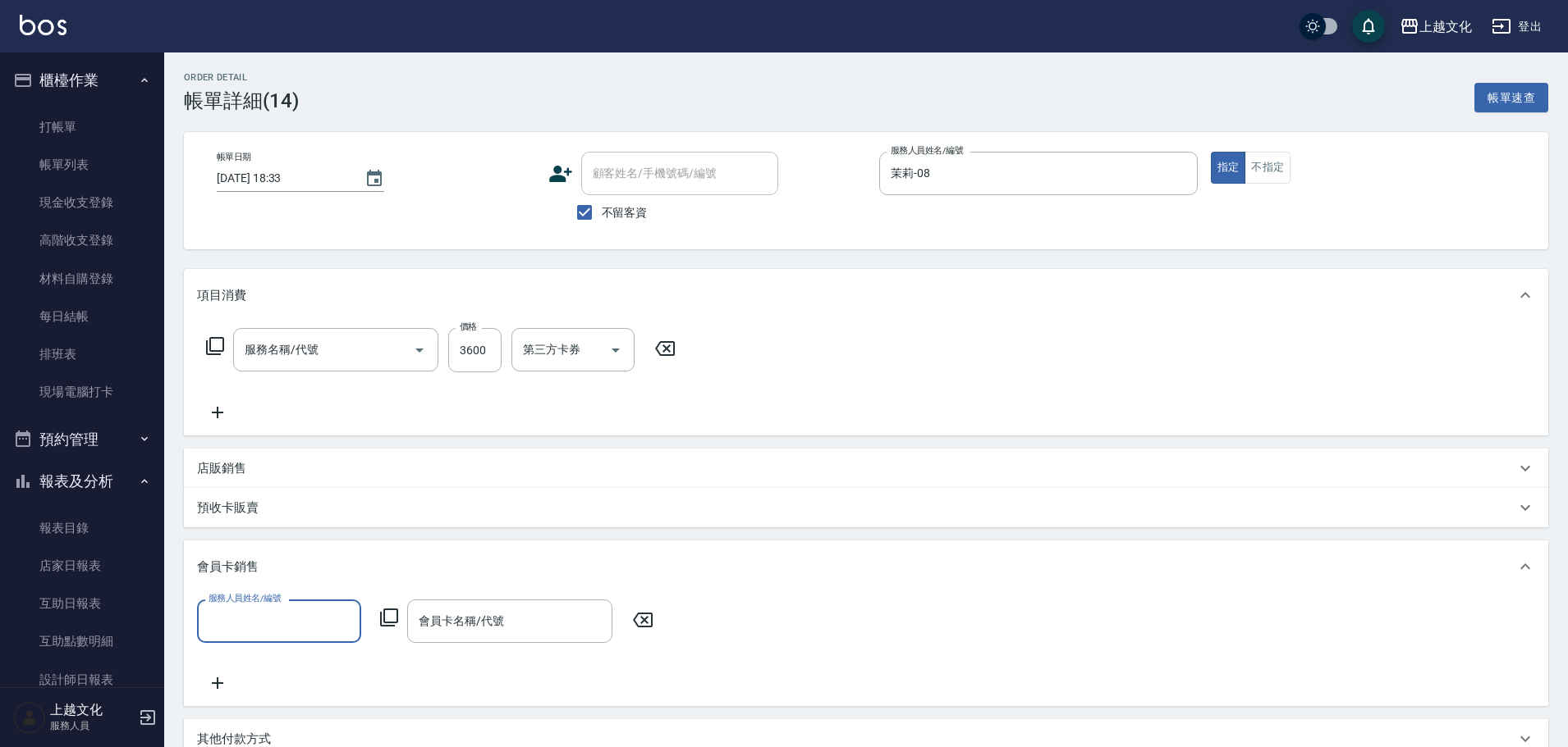
type input "優質離子燙(307)"
click at [449, 364] on input "3600" at bounding box center [475, 350] width 54 height 44
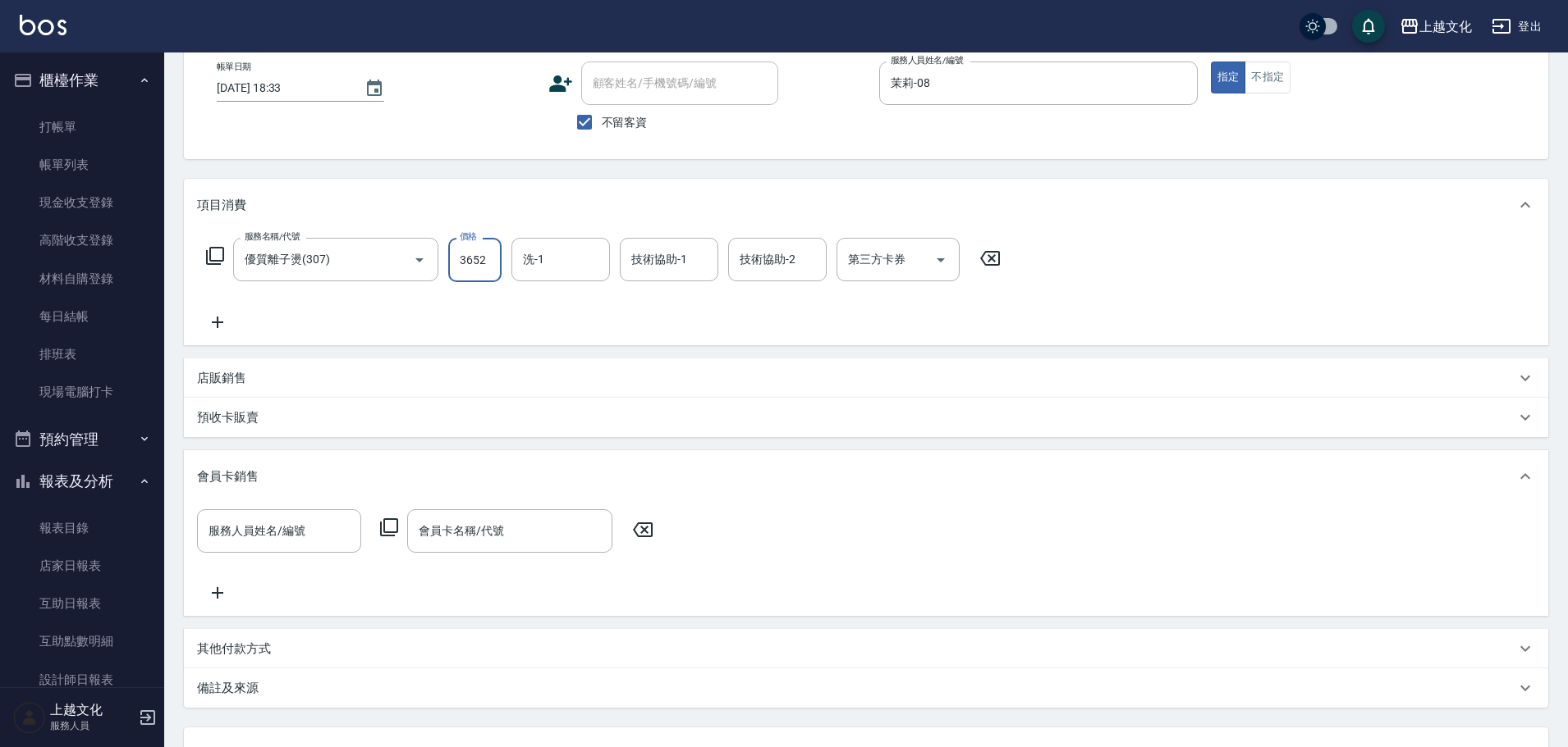
scroll to position [240, 0]
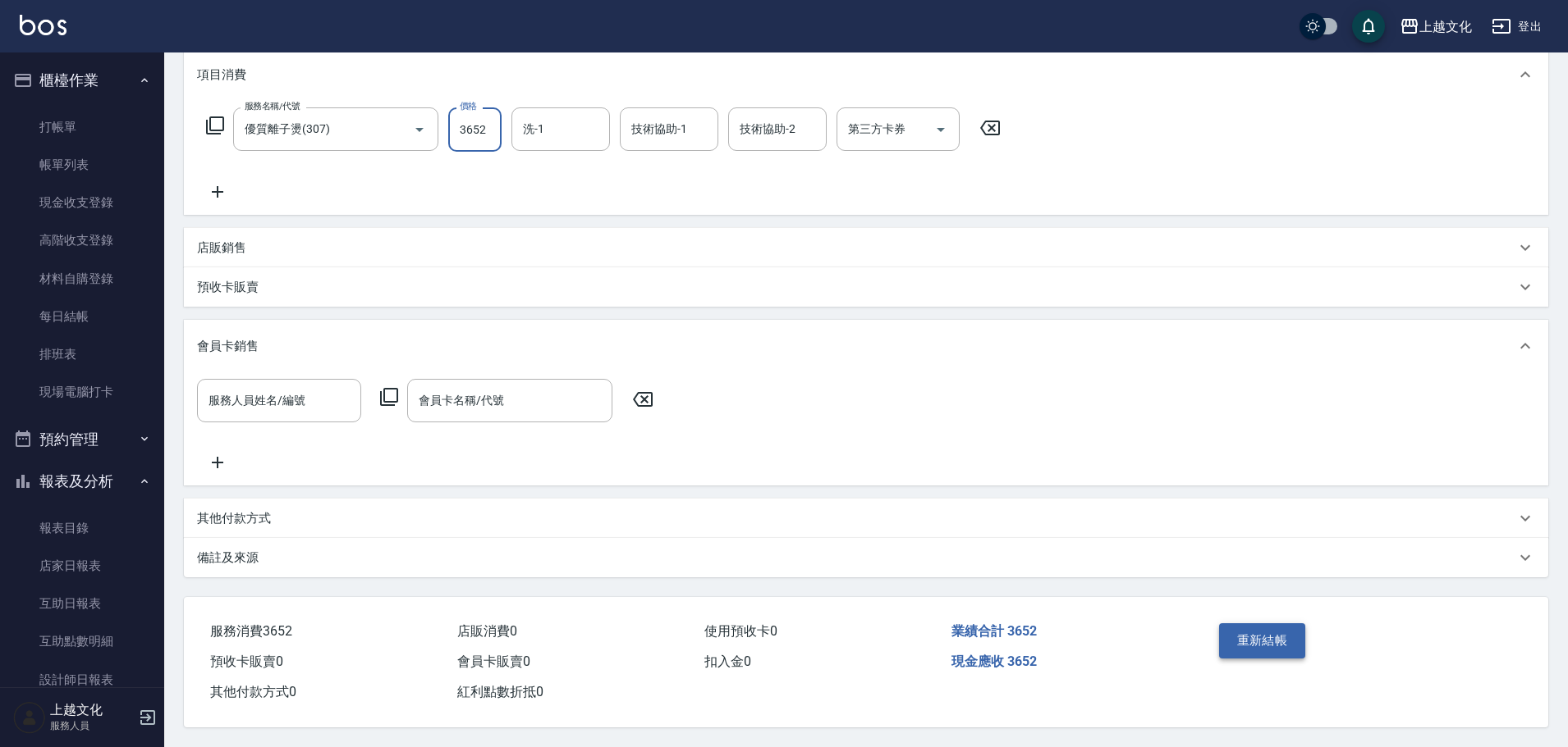
type input "3652"
click at [1239, 634] on button "重新結帳" at bounding box center [1262, 641] width 87 height 34
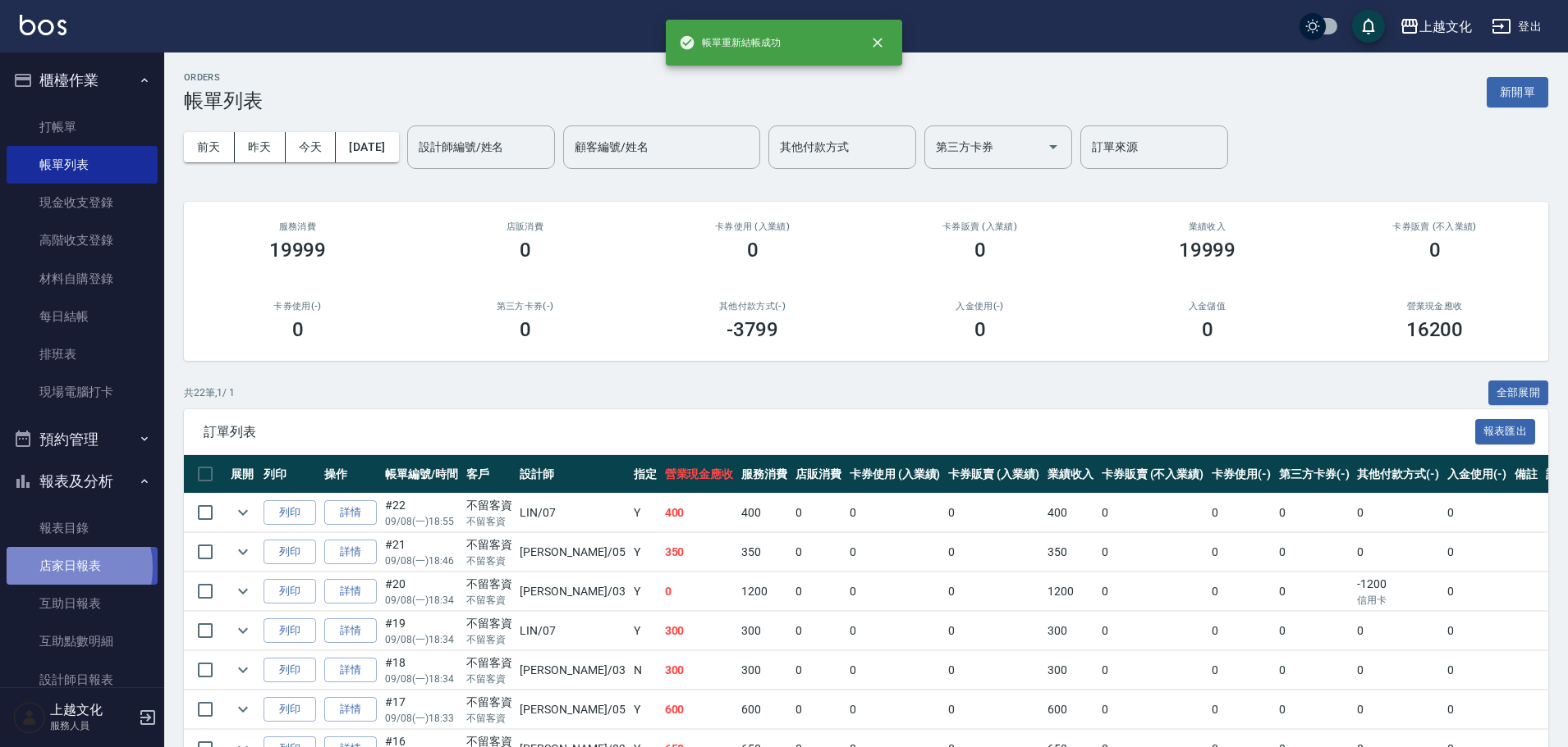
click at [55, 568] on link "店家日報表" at bounding box center [82, 566] width 151 height 38
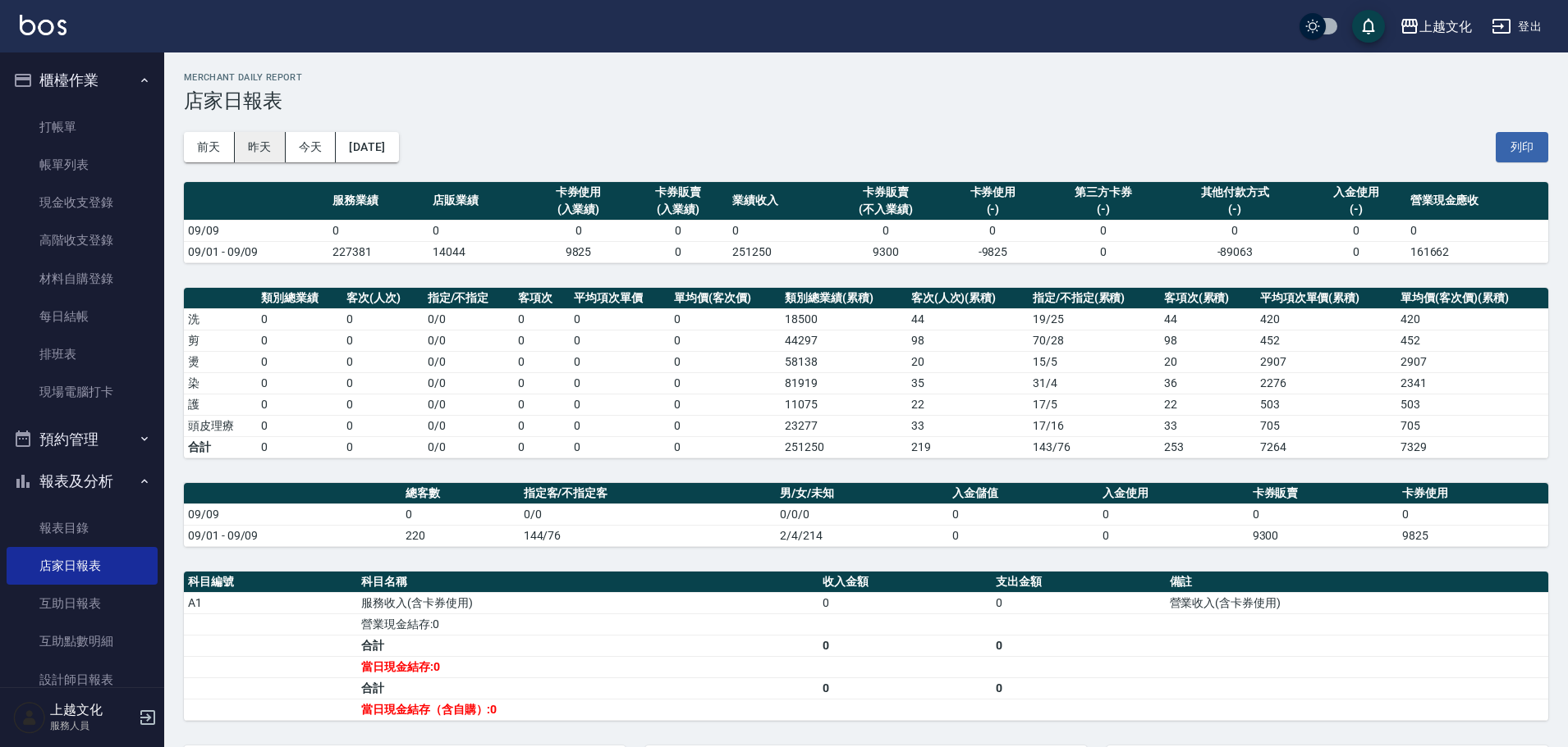
click at [265, 151] on button "昨天" at bounding box center [261, 147] width 51 height 30
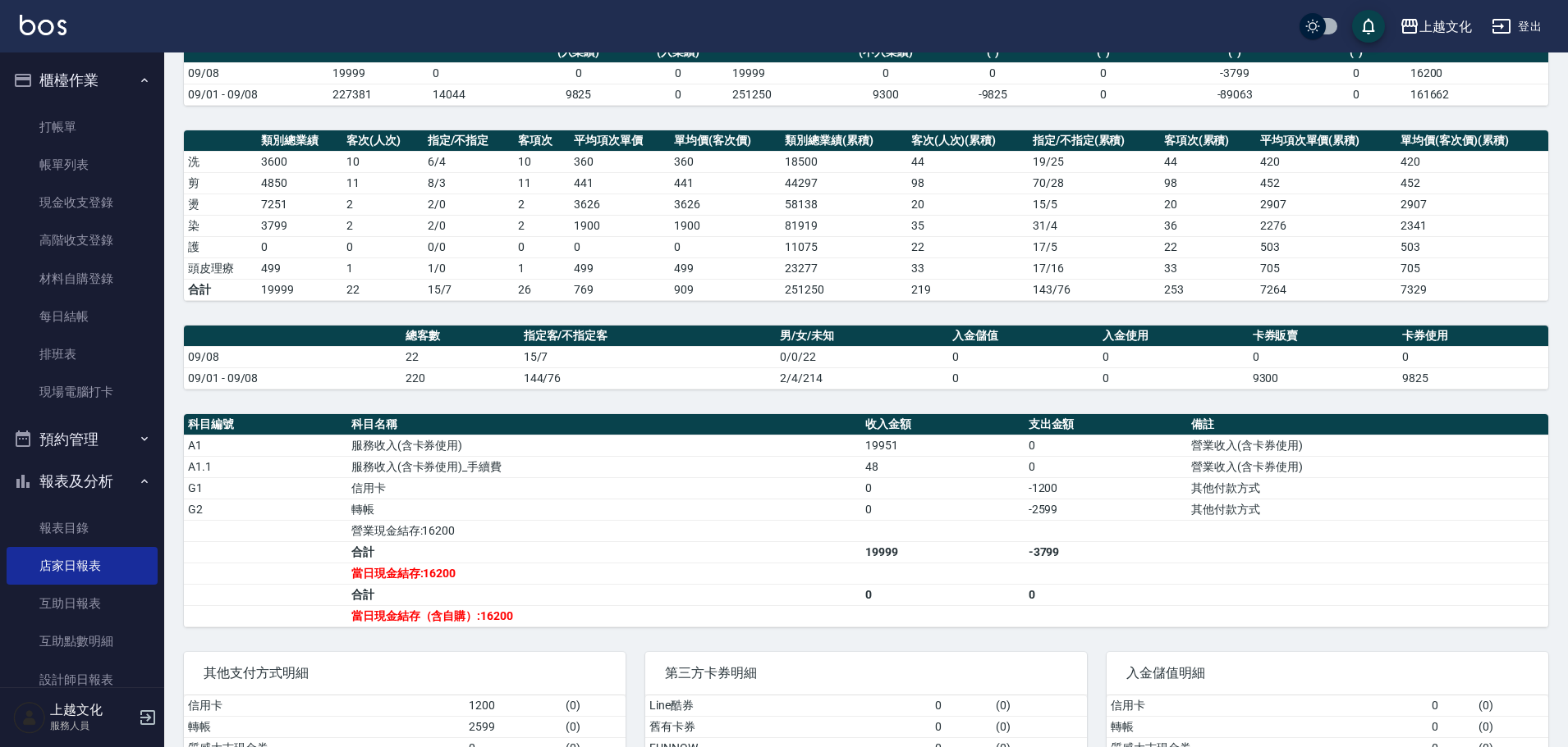
scroll to position [231, 0]
